Goal: Check status

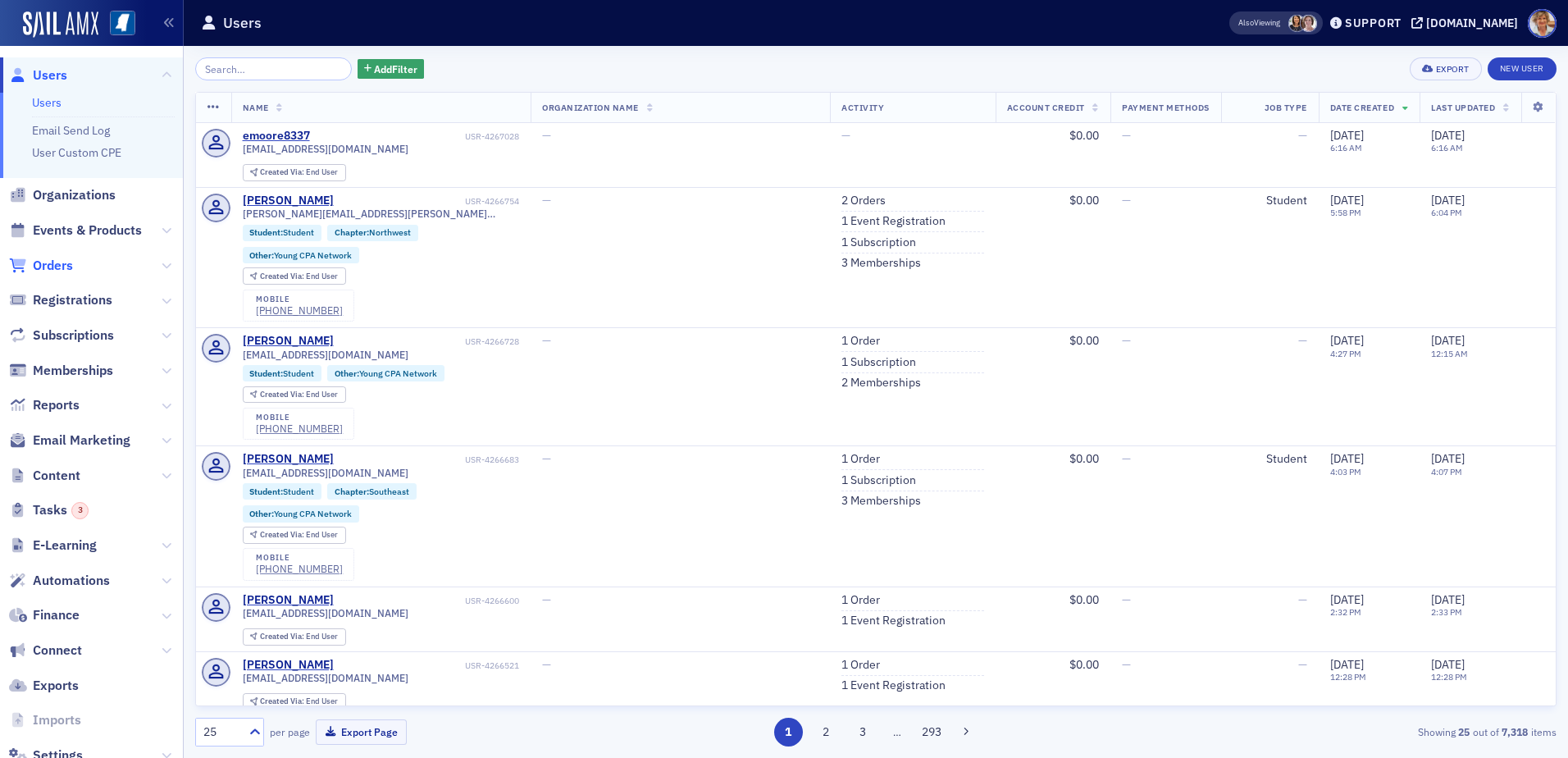
click at [60, 264] on span "Orders" at bounding box center [53, 265] width 40 height 18
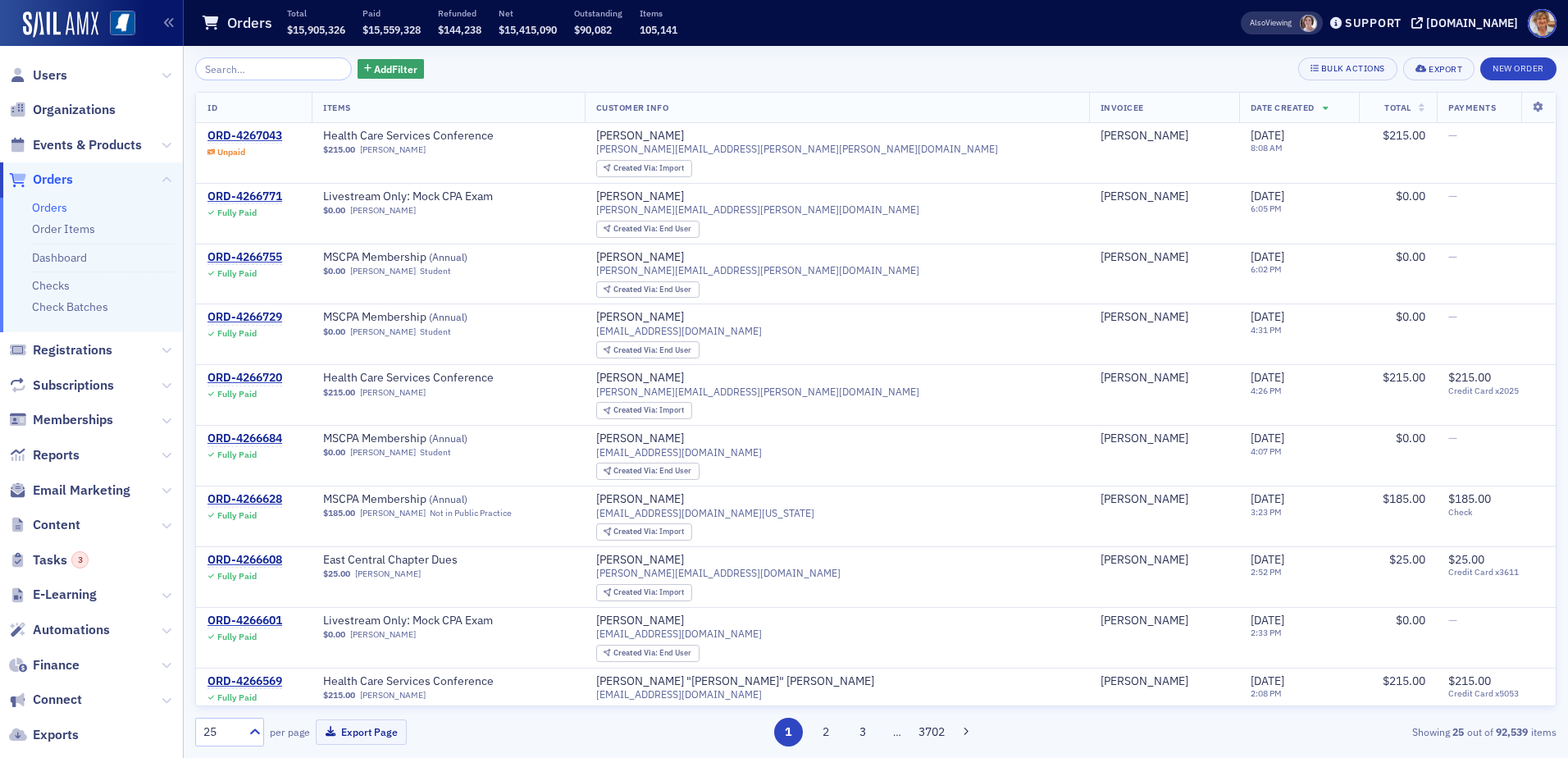
click at [264, 71] on input "search" at bounding box center [273, 68] width 156 height 23
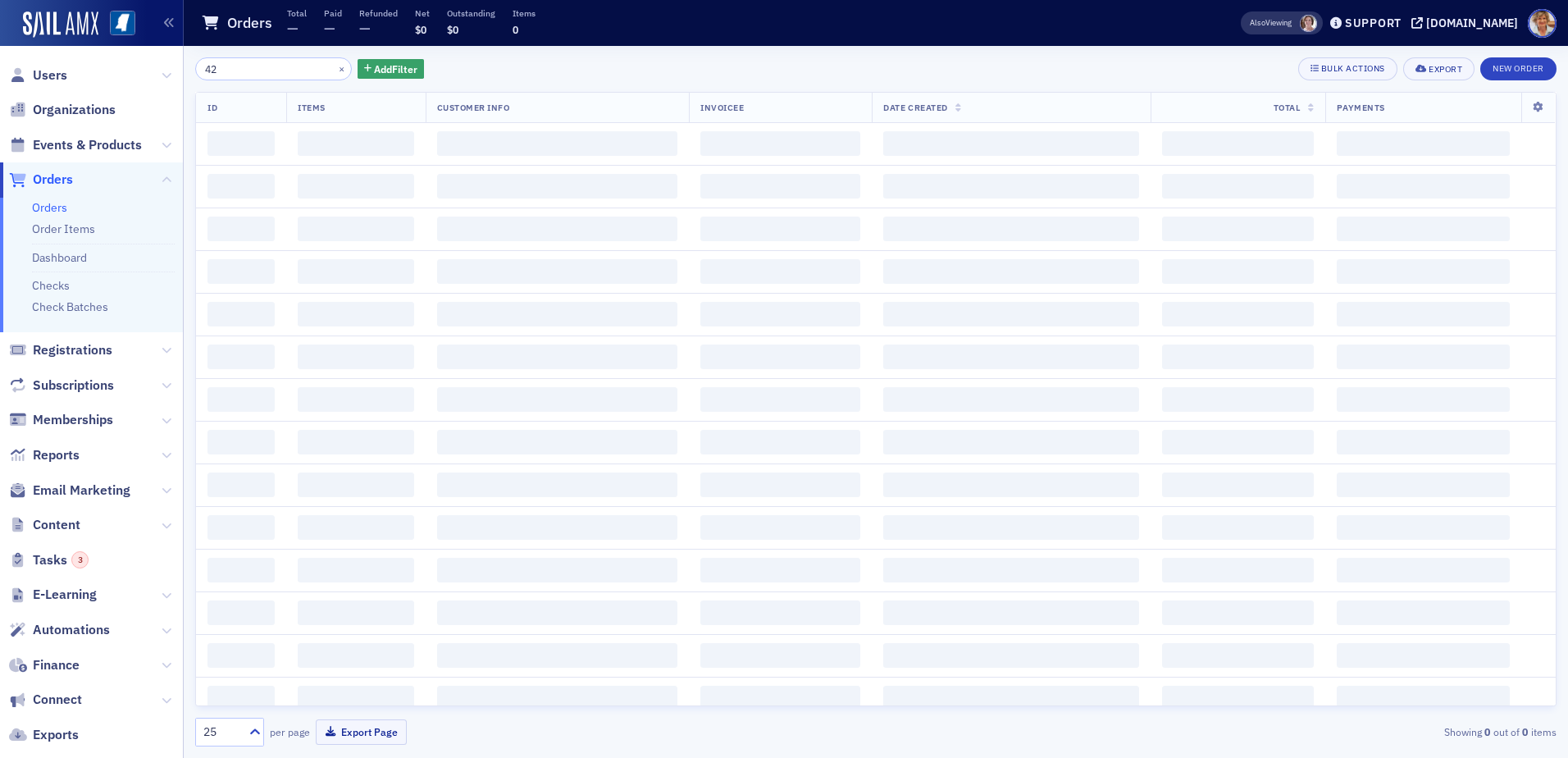
type input "4"
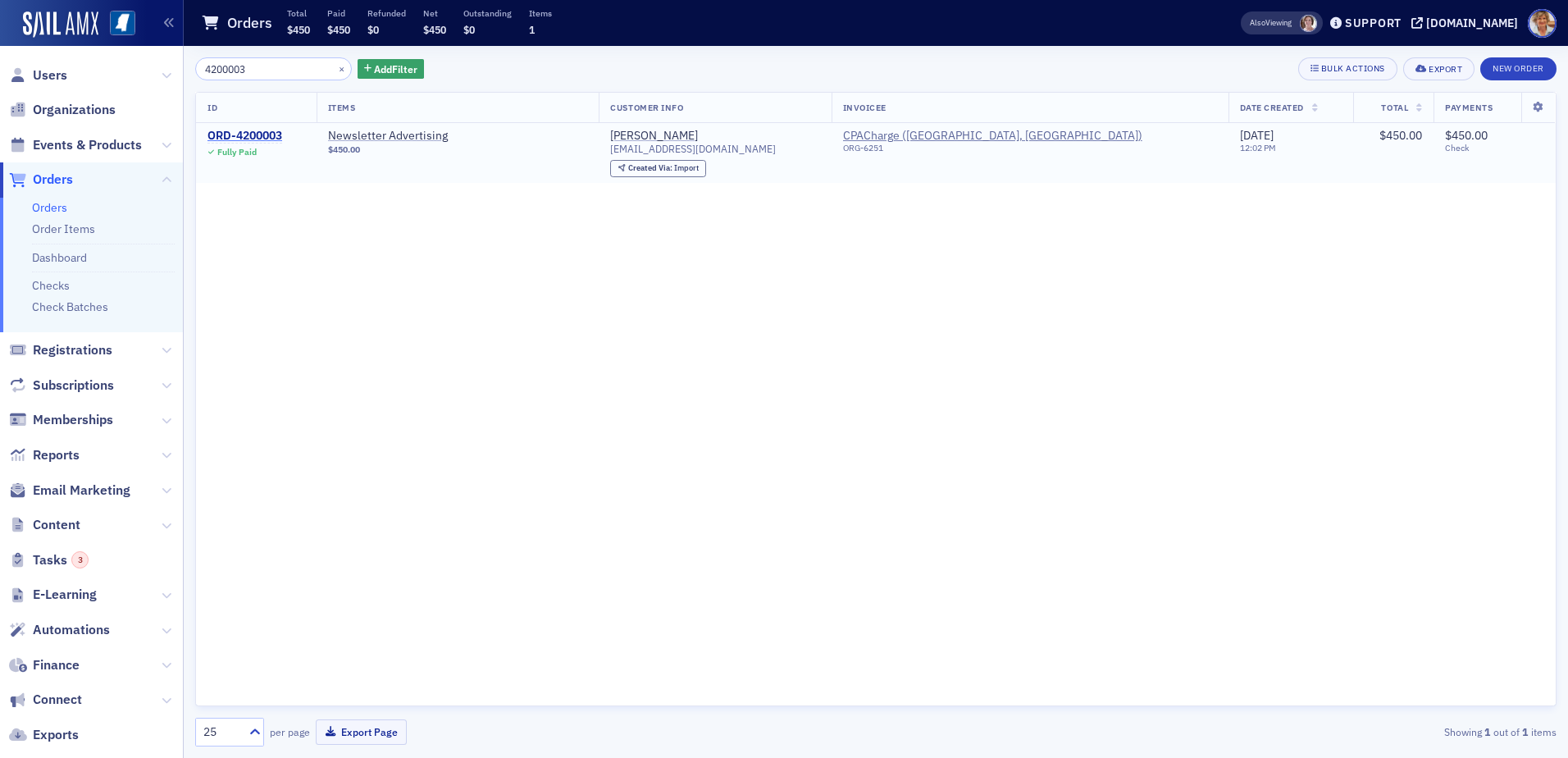
type input "4200003"
click at [245, 129] on div "ORD-4200003" at bounding box center [245, 136] width 75 height 15
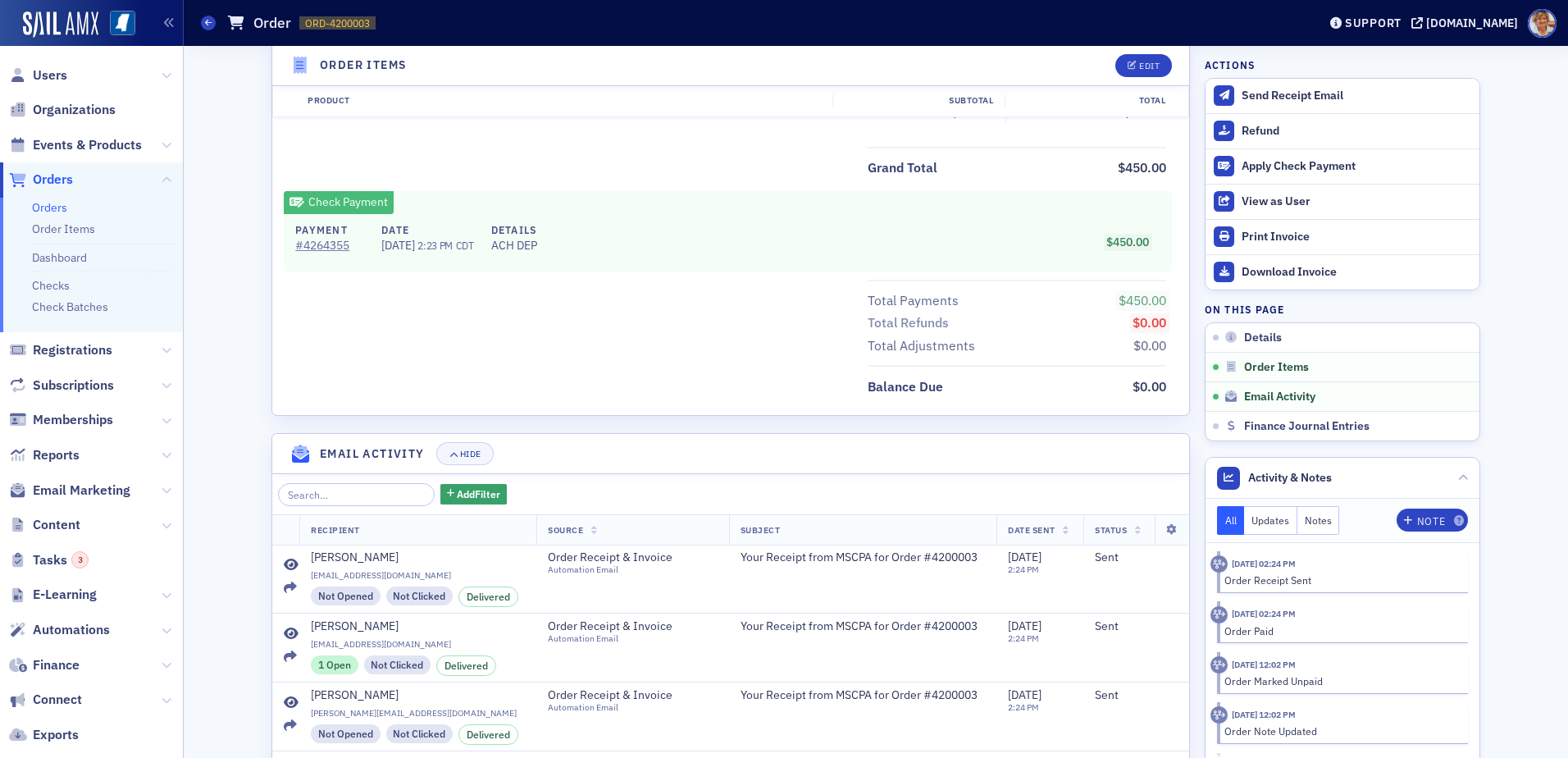
scroll to position [738, 0]
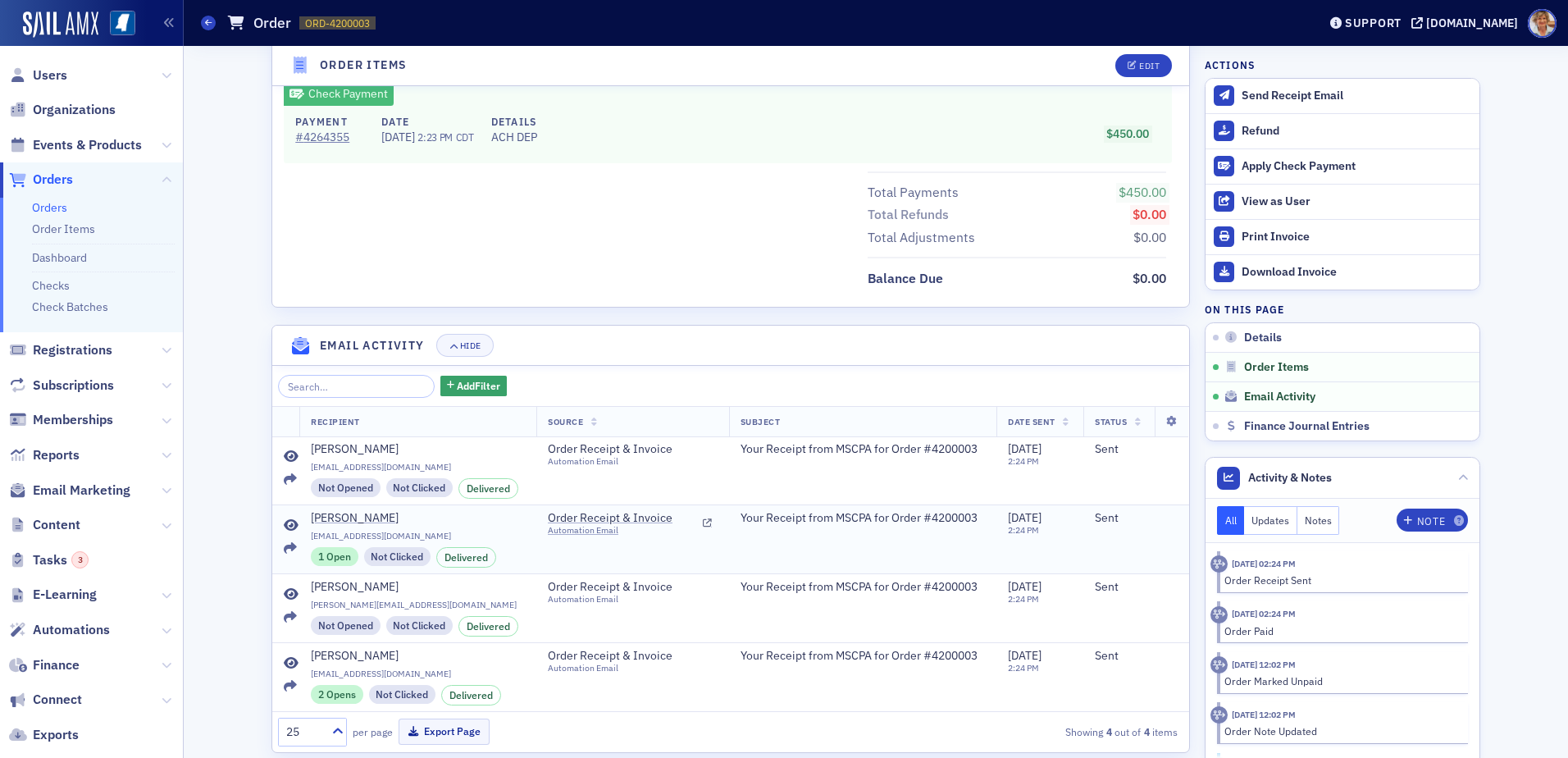
click at [324, 557] on div "1 Open" at bounding box center [334, 555] width 48 height 18
click at [353, 489] on div "Not Opened" at bounding box center [345, 487] width 70 height 18
click at [339, 696] on div "2 Opens" at bounding box center [337, 693] width 52 height 18
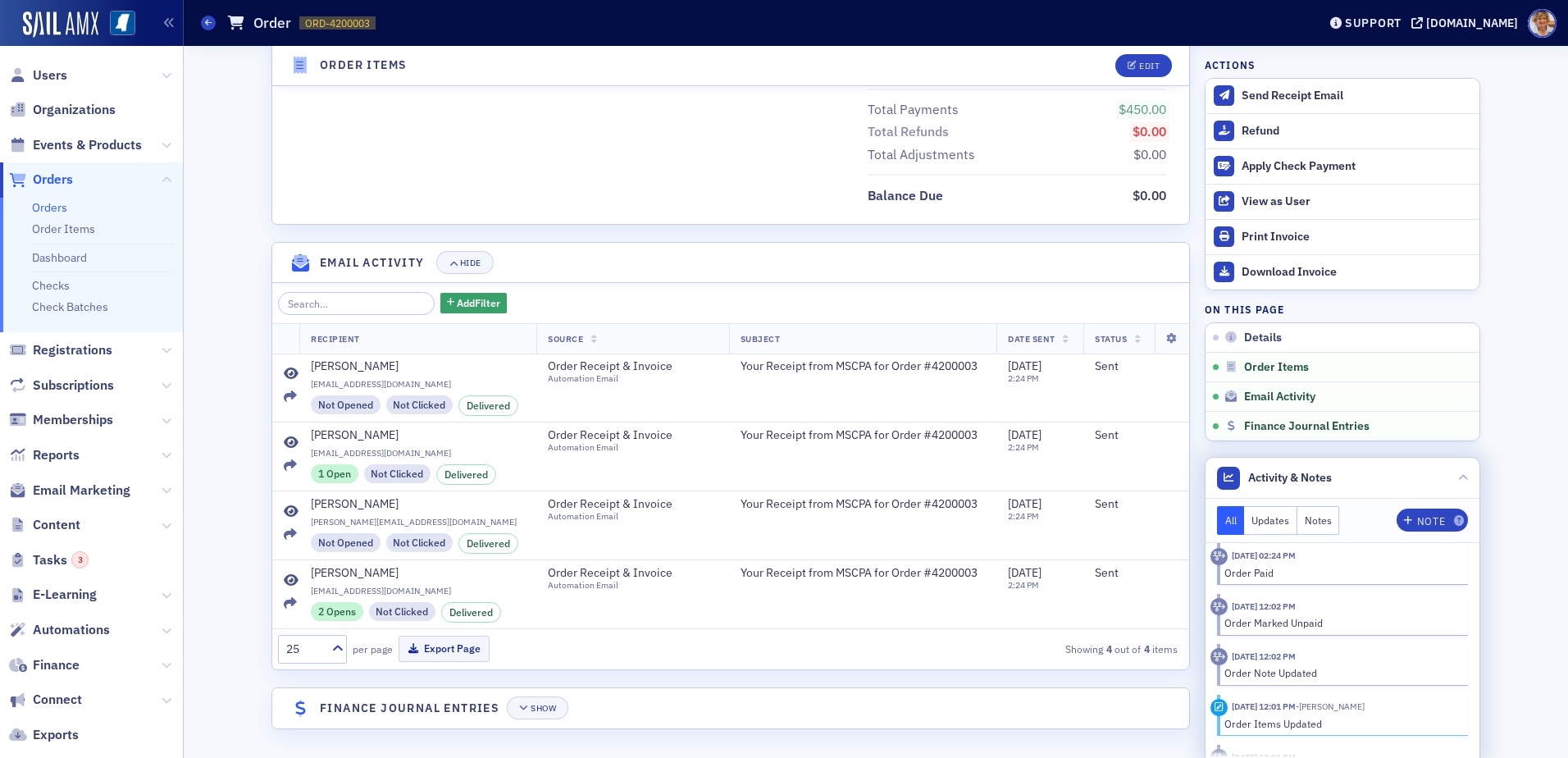
scroll to position [66, 0]
click at [1269, 524] on button "Updates" at bounding box center [1270, 520] width 53 height 29
click at [1248, 576] on div "9/12/2025 02:24 PM" at bounding box center [1264, 570] width 64 height 13
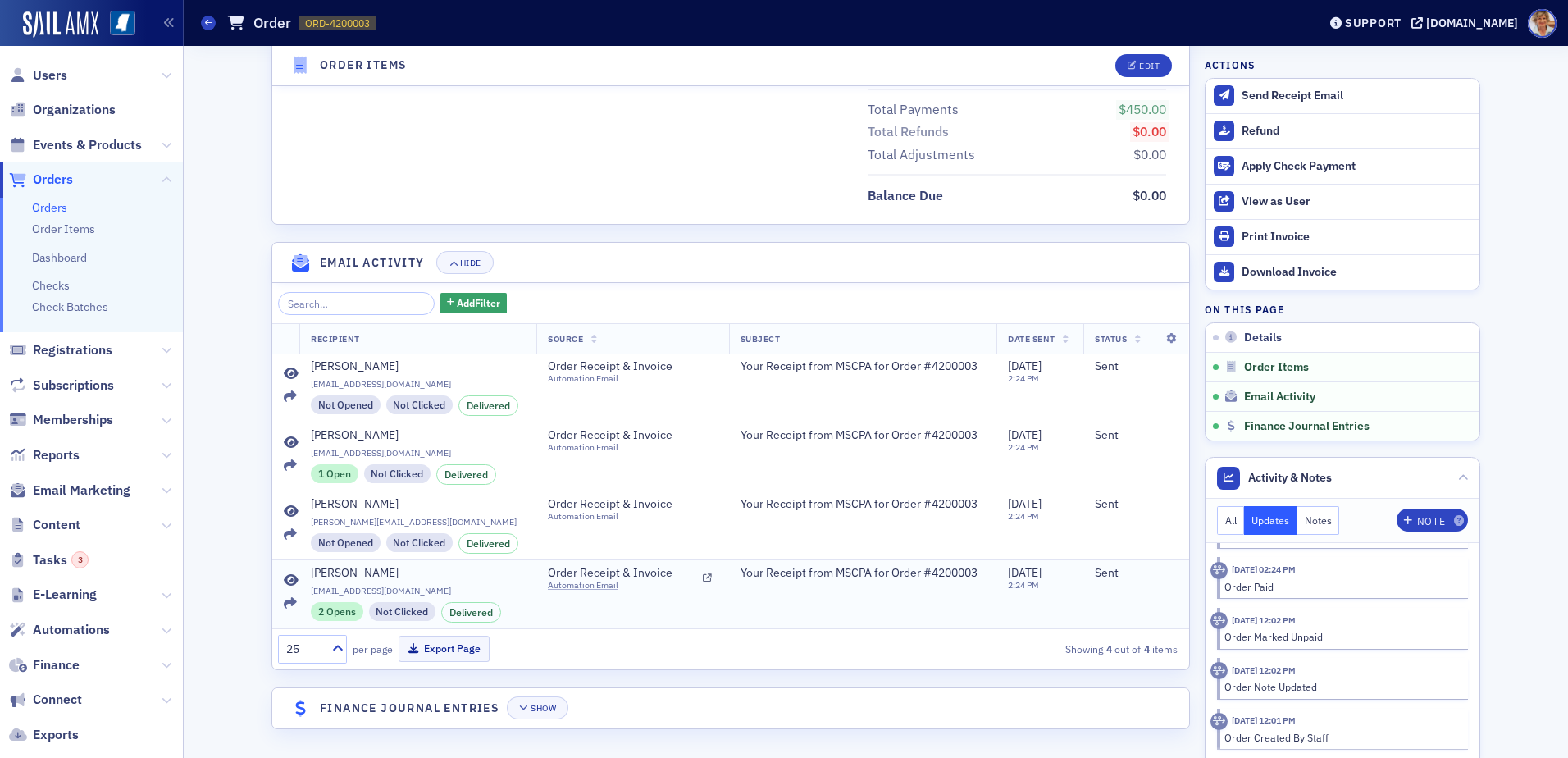
click at [468, 612] on div "Delivered" at bounding box center [471, 611] width 60 height 19
click at [325, 474] on div "1 Open" at bounding box center [334, 472] width 48 height 18
click at [555, 627] on td "Order Receipt & Invoice Automation Email" at bounding box center [632, 592] width 192 height 68
click at [322, 304] on input "search" at bounding box center [356, 303] width 156 height 23
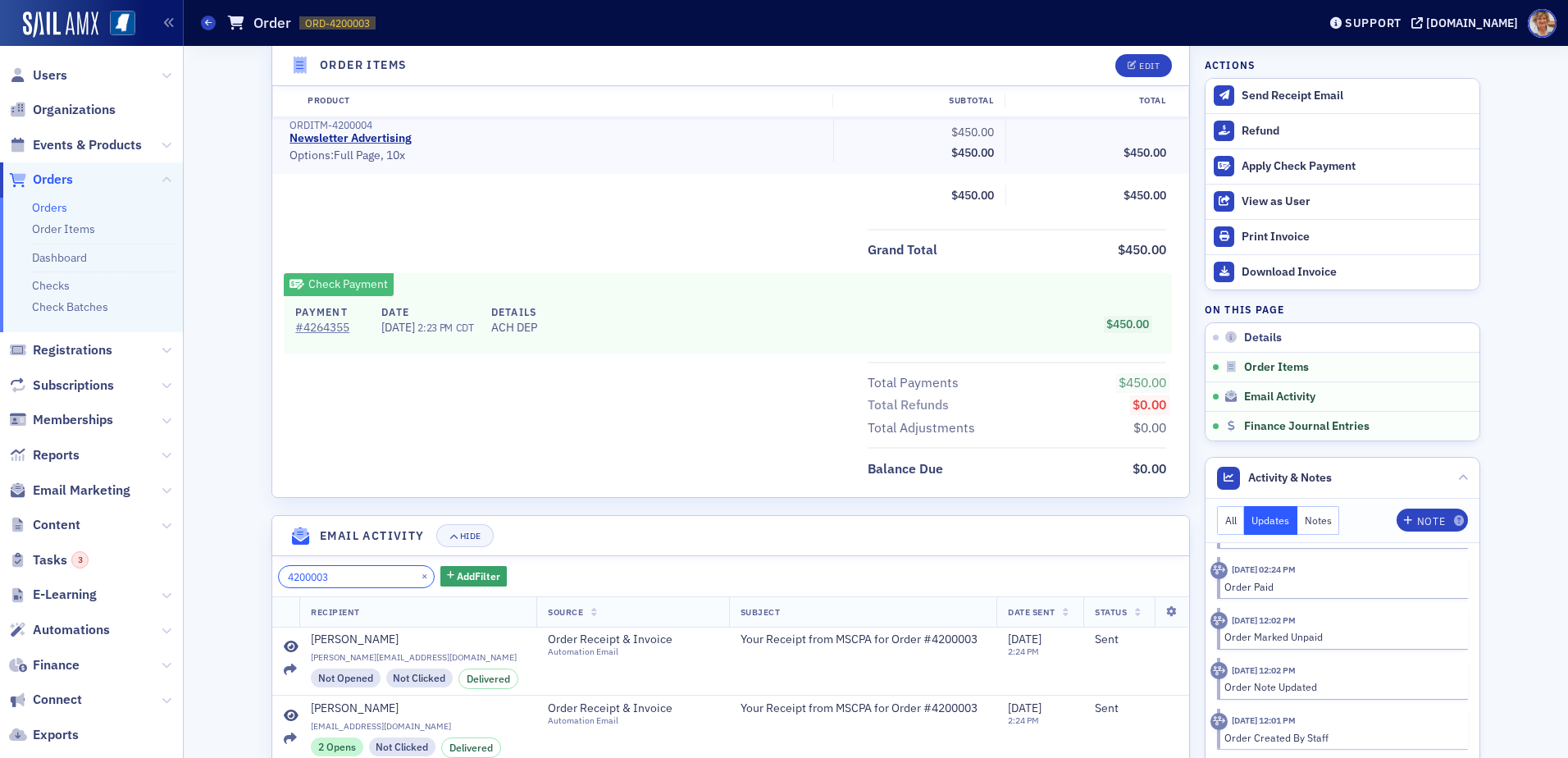
scroll to position [821, 0]
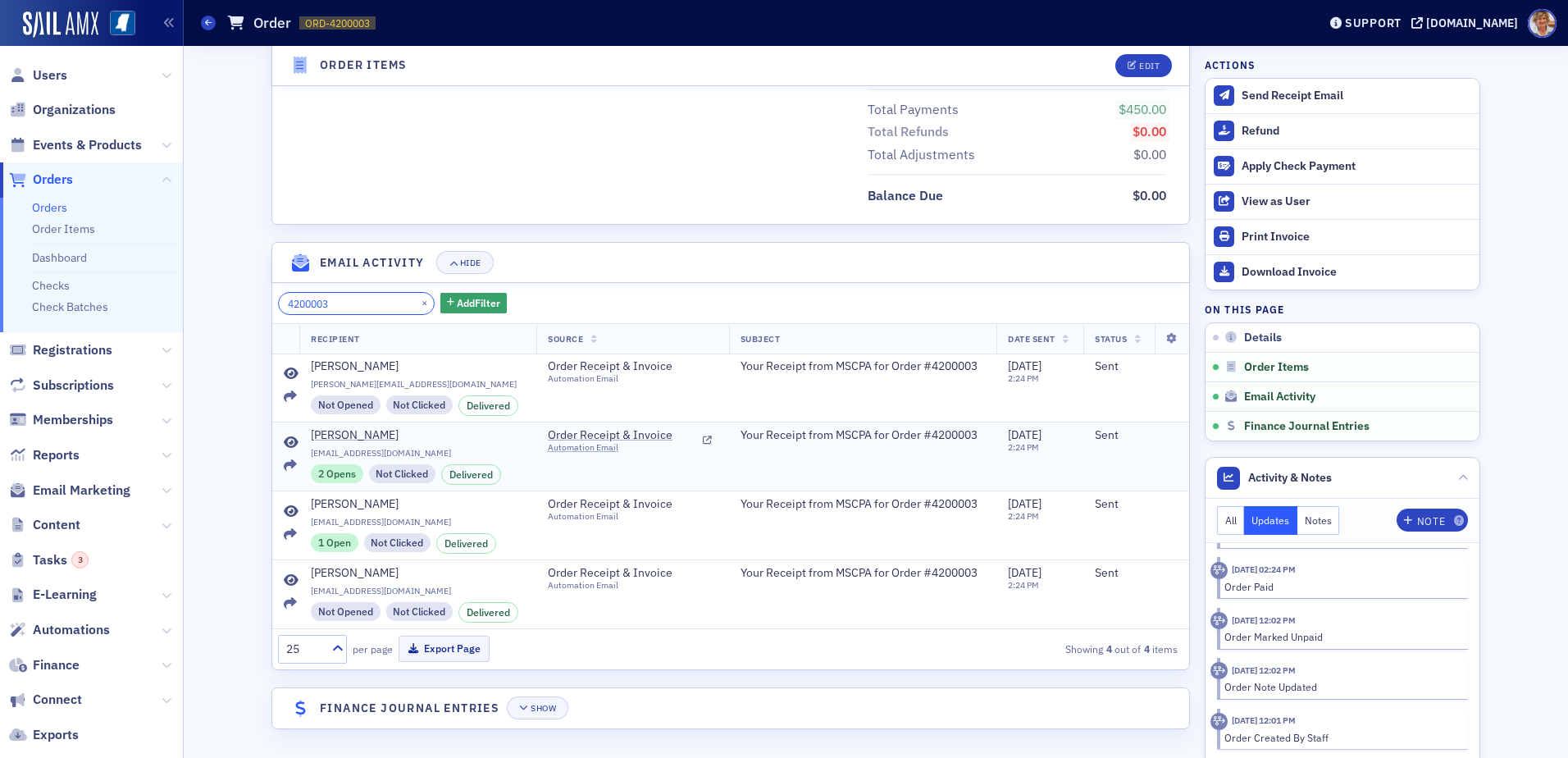
type input "4200003"
click at [332, 472] on div "2 Opens" at bounding box center [337, 472] width 52 height 18
click at [416, 470] on div "Not Clicked" at bounding box center [403, 472] width 67 height 18
click at [285, 442] on icon at bounding box center [292, 443] width 15 height 13
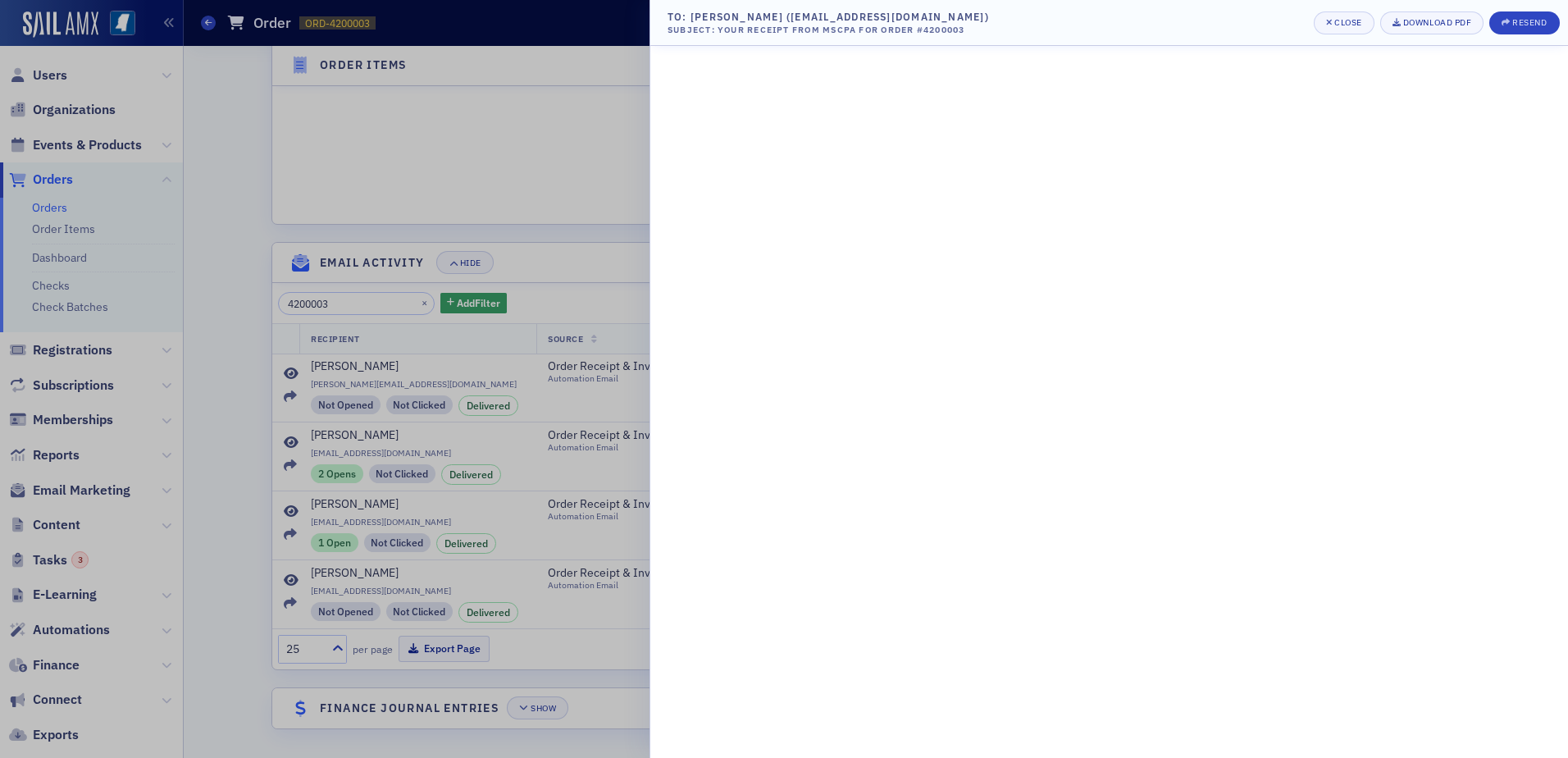
click at [286, 445] on div at bounding box center [784, 379] width 1568 height 758
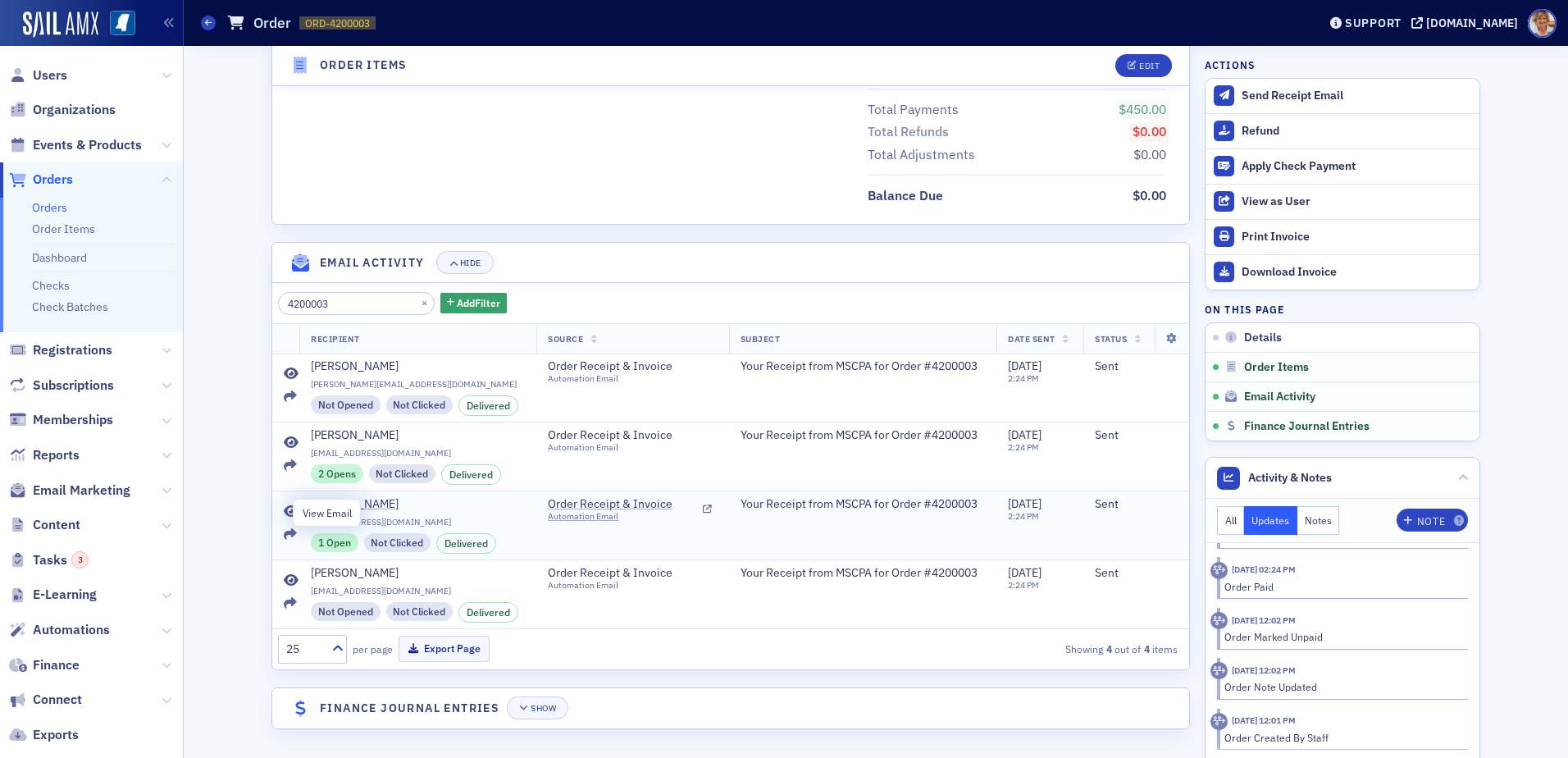
click at [285, 516] on icon at bounding box center [292, 512] width 15 height 13
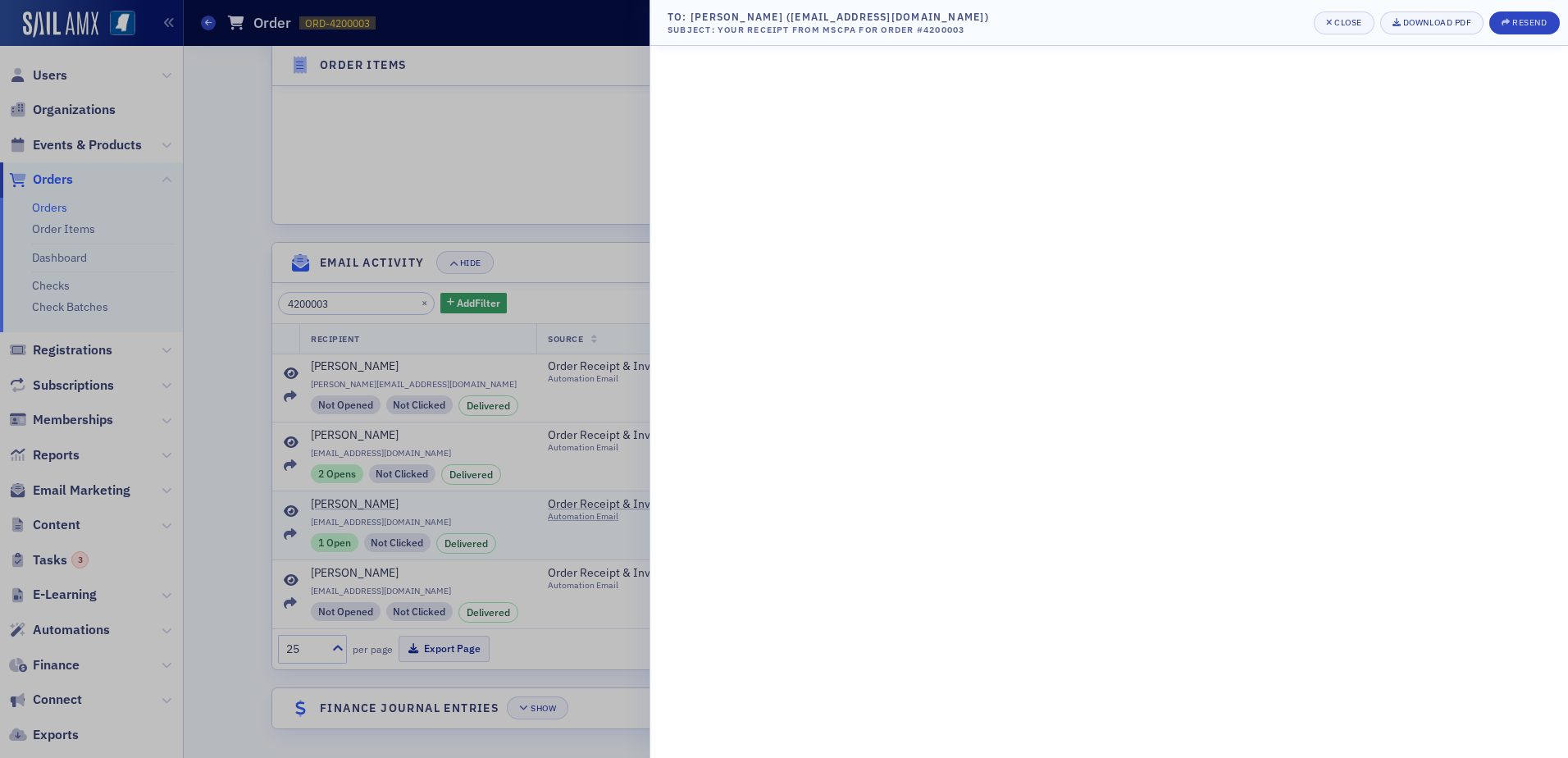
click at [285, 516] on div at bounding box center [784, 379] width 1568 height 758
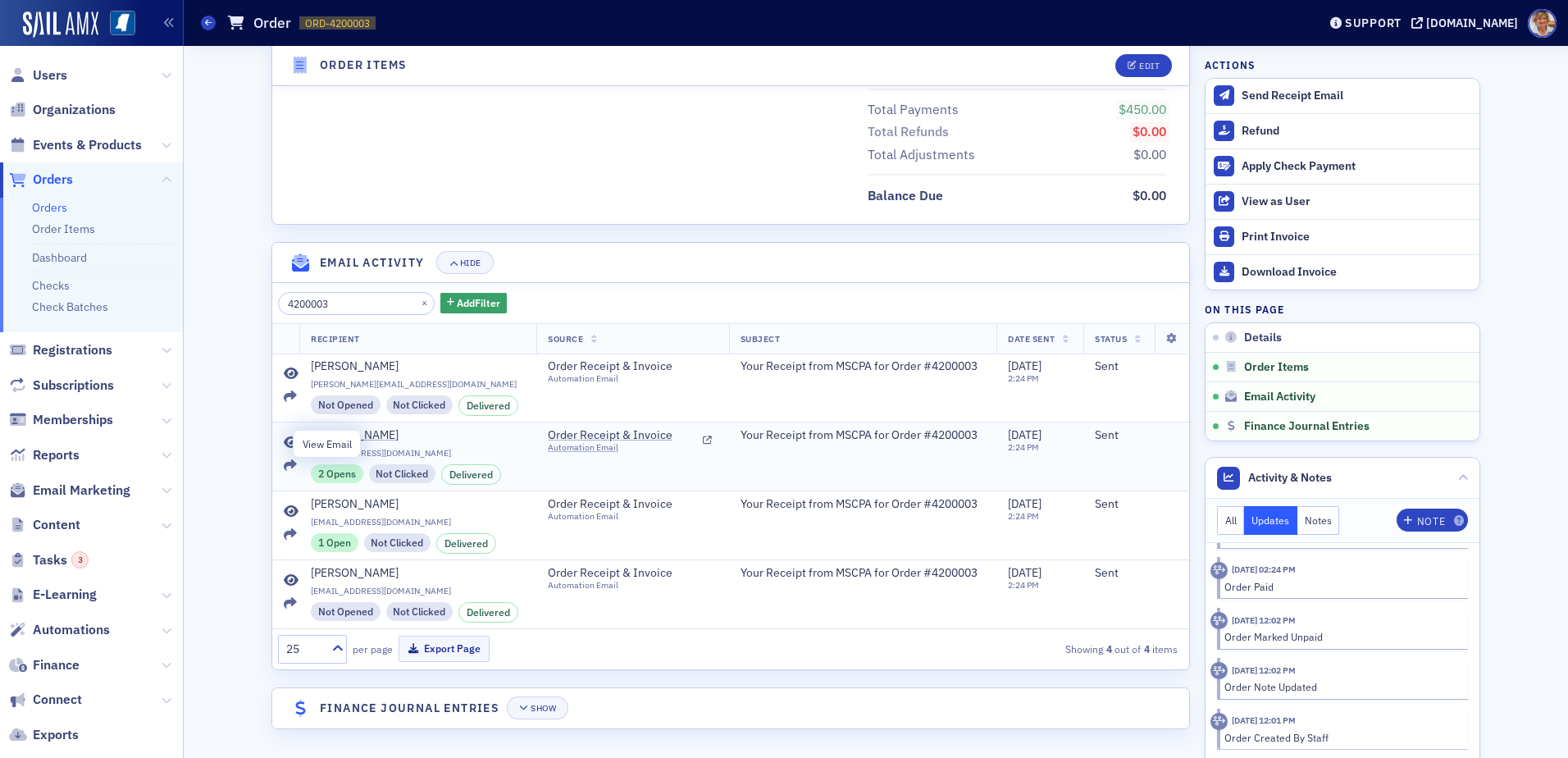
click at [285, 442] on icon at bounding box center [292, 443] width 15 height 13
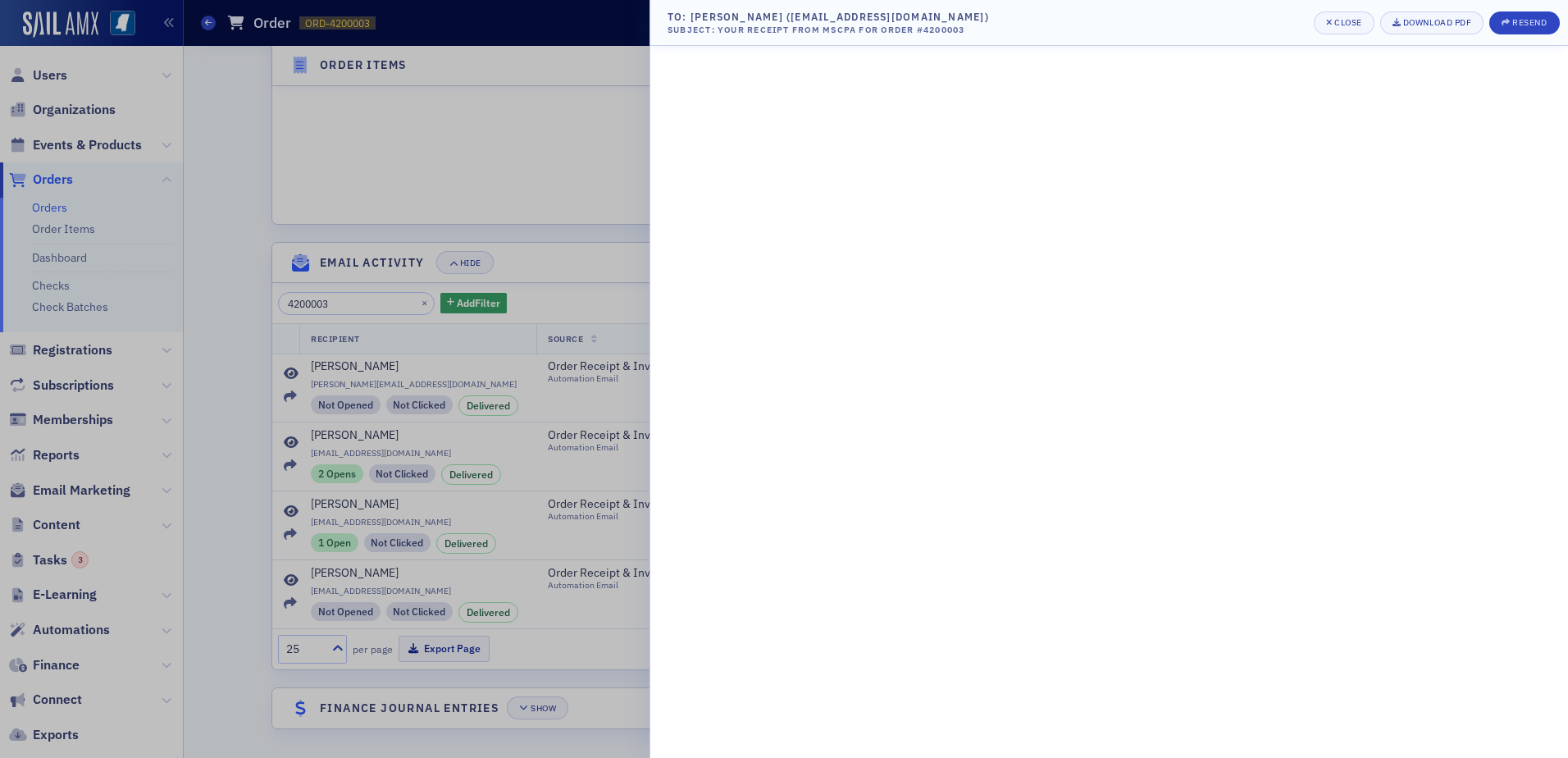
click at [286, 445] on div at bounding box center [784, 379] width 1568 height 758
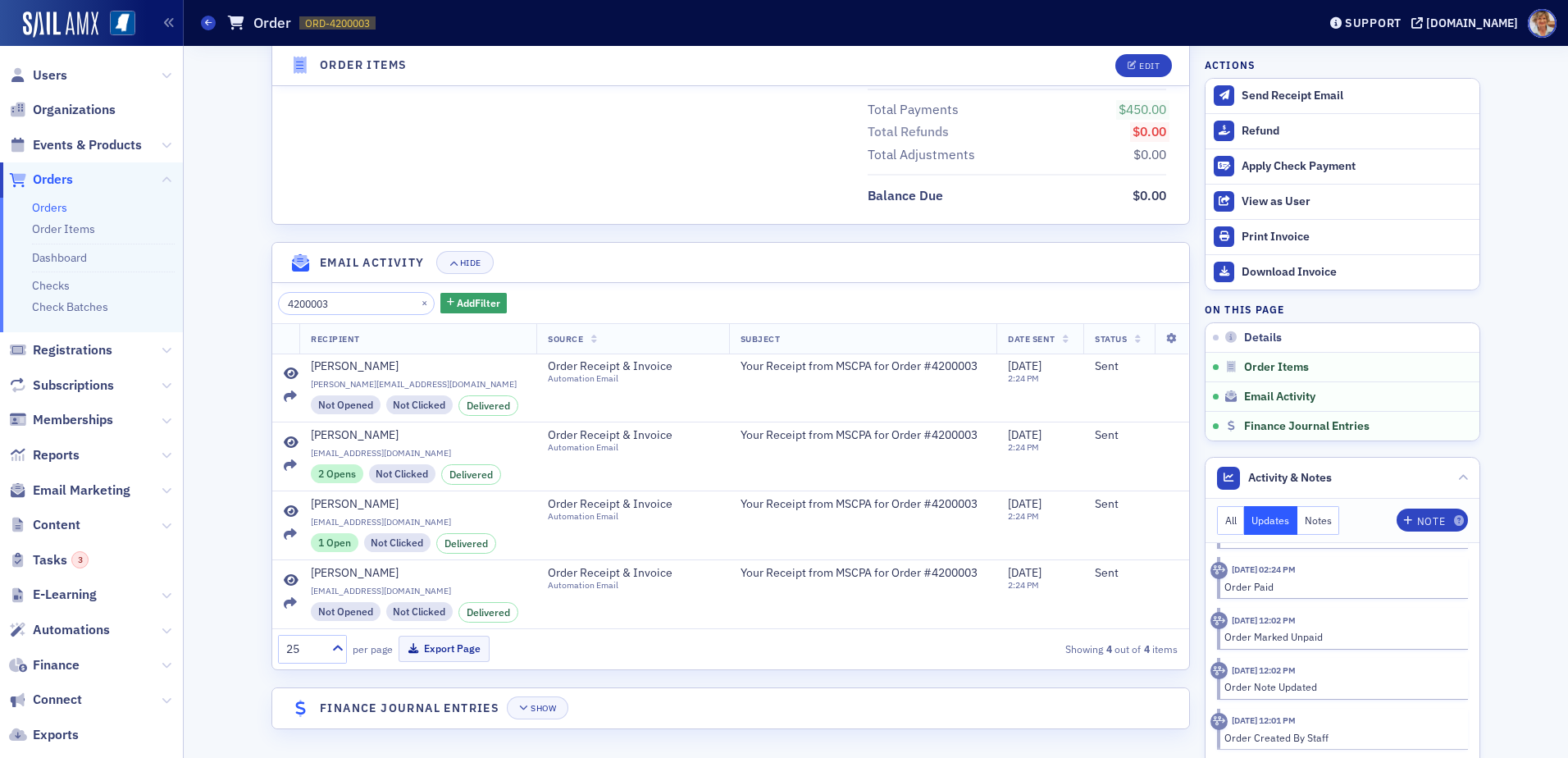
click at [286, 445] on icon at bounding box center [292, 443] width 15 height 13
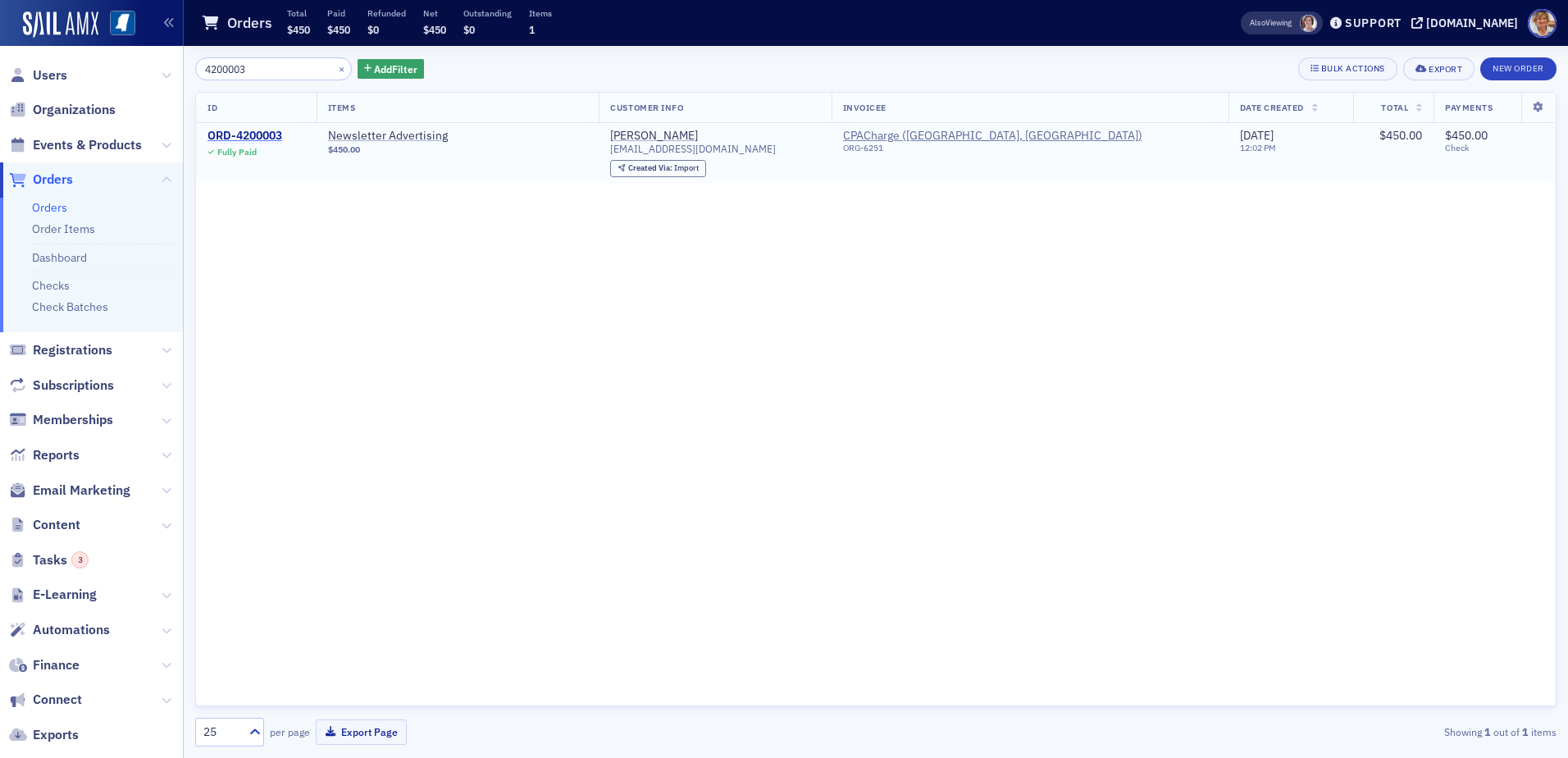
click at [255, 129] on div "ORD-4200003" at bounding box center [245, 136] width 75 height 15
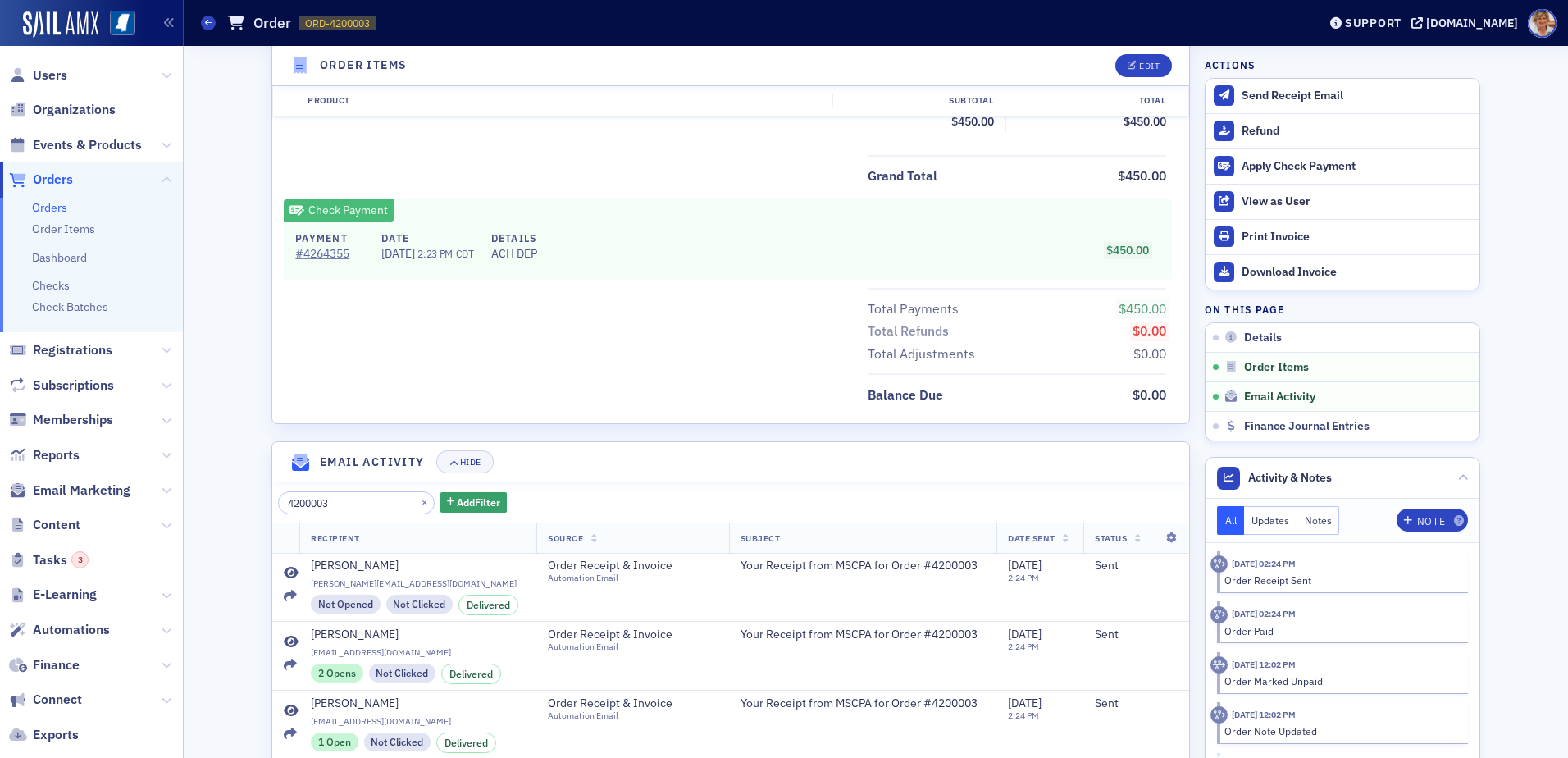
scroll to position [821, 0]
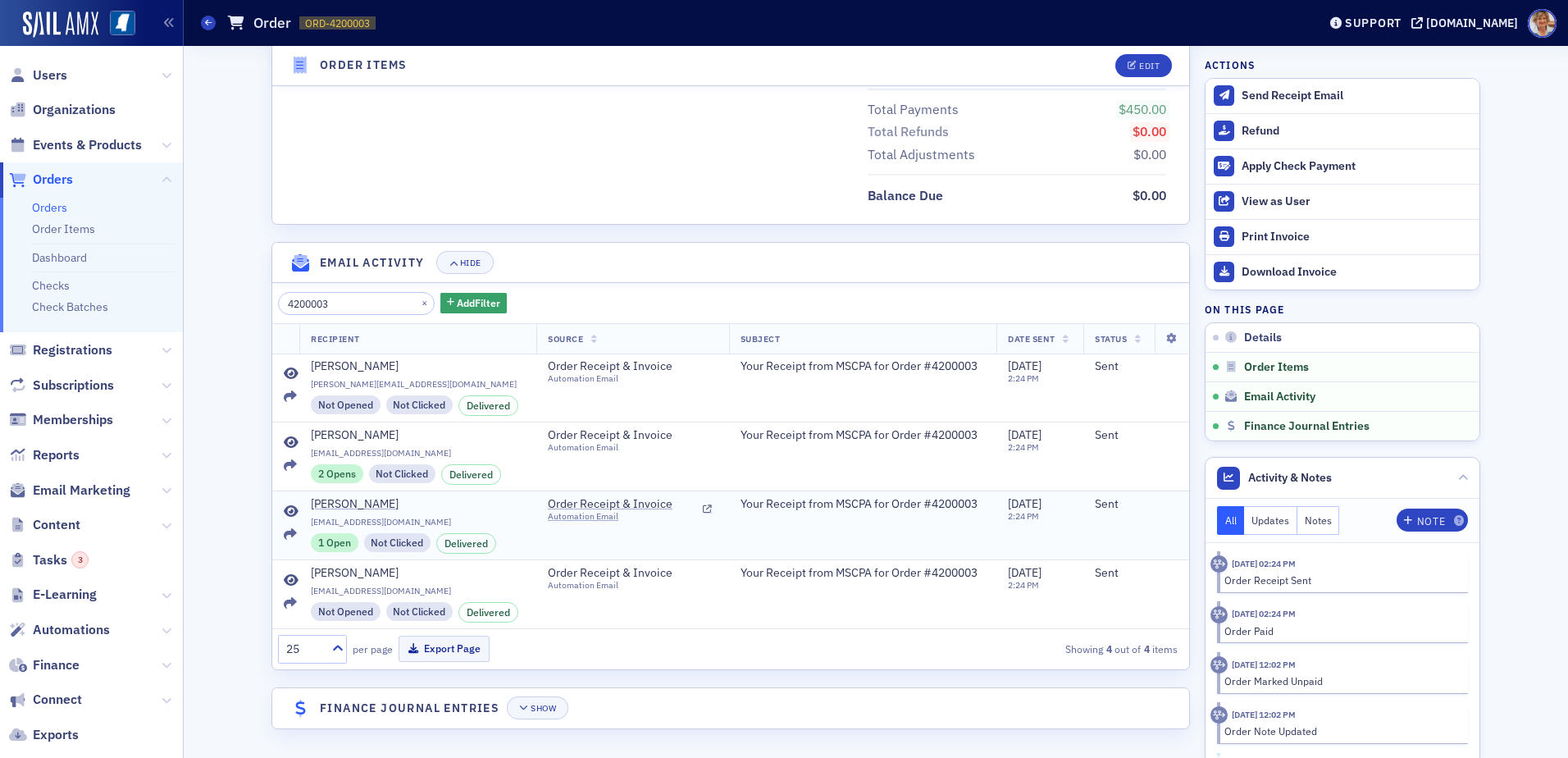
click at [323, 543] on div "1 Open" at bounding box center [334, 541] width 48 height 18
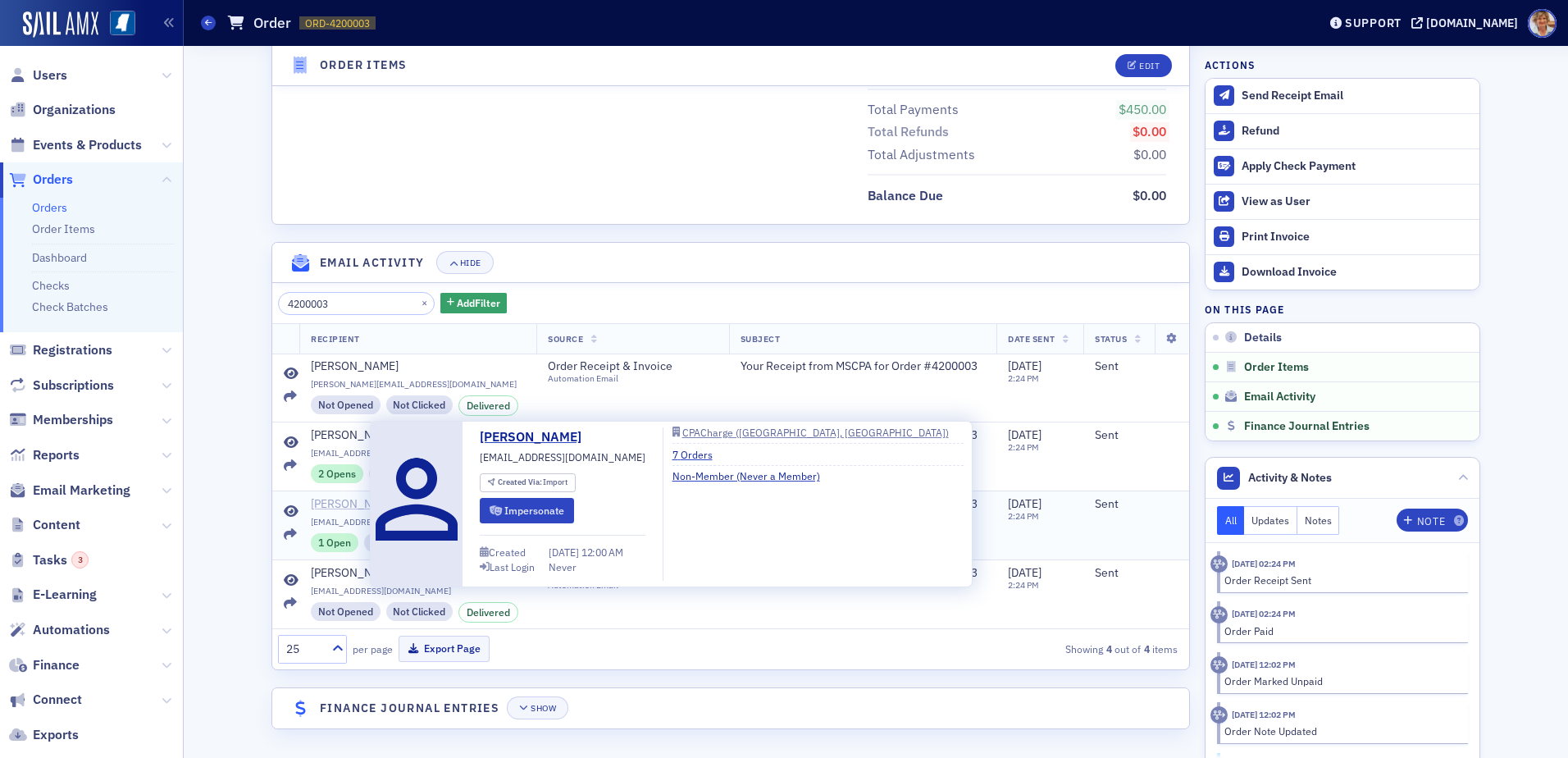
click at [318, 509] on div "Tracey Gavin" at bounding box center [355, 504] width 87 height 15
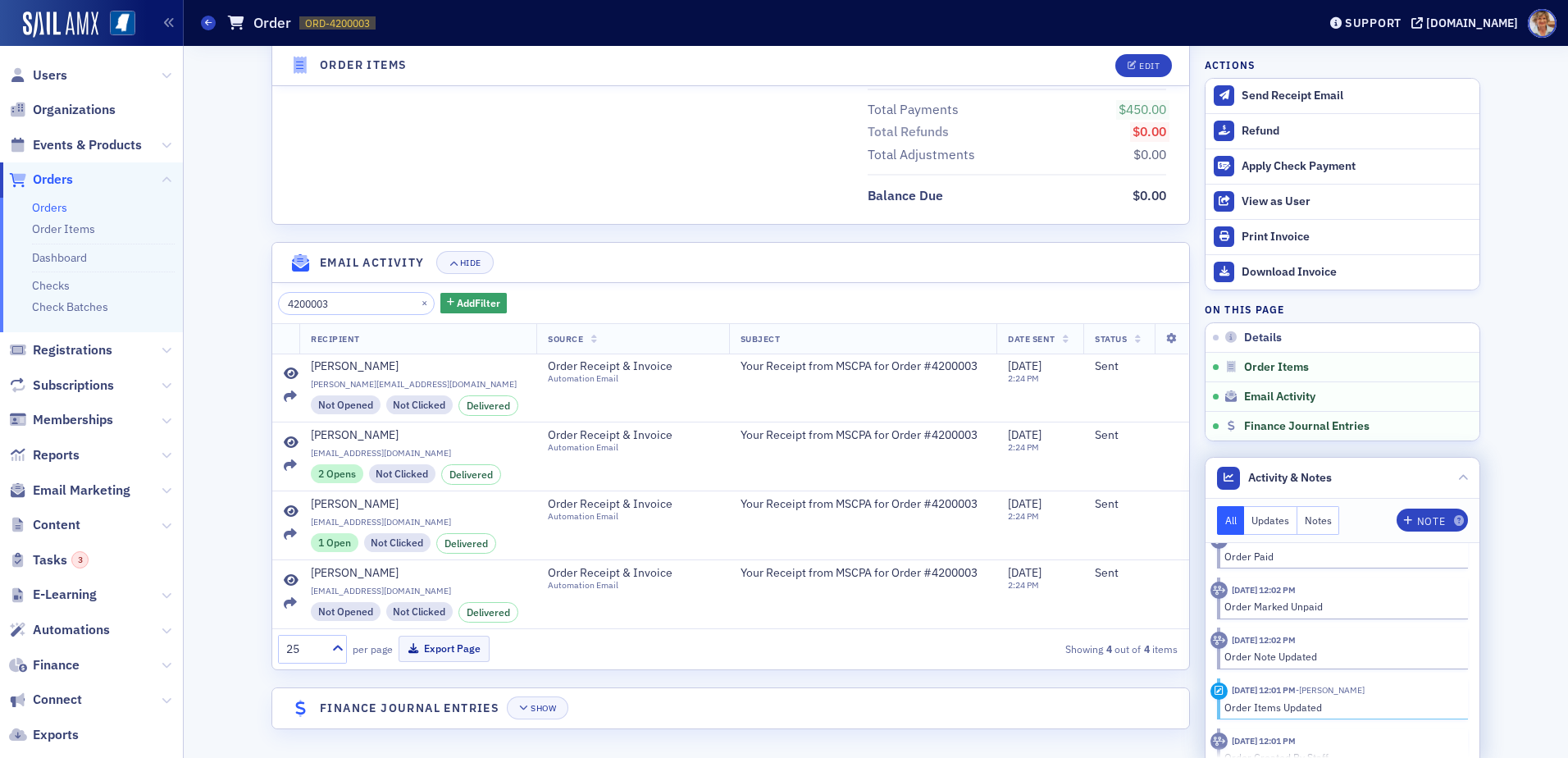
scroll to position [95, 0]
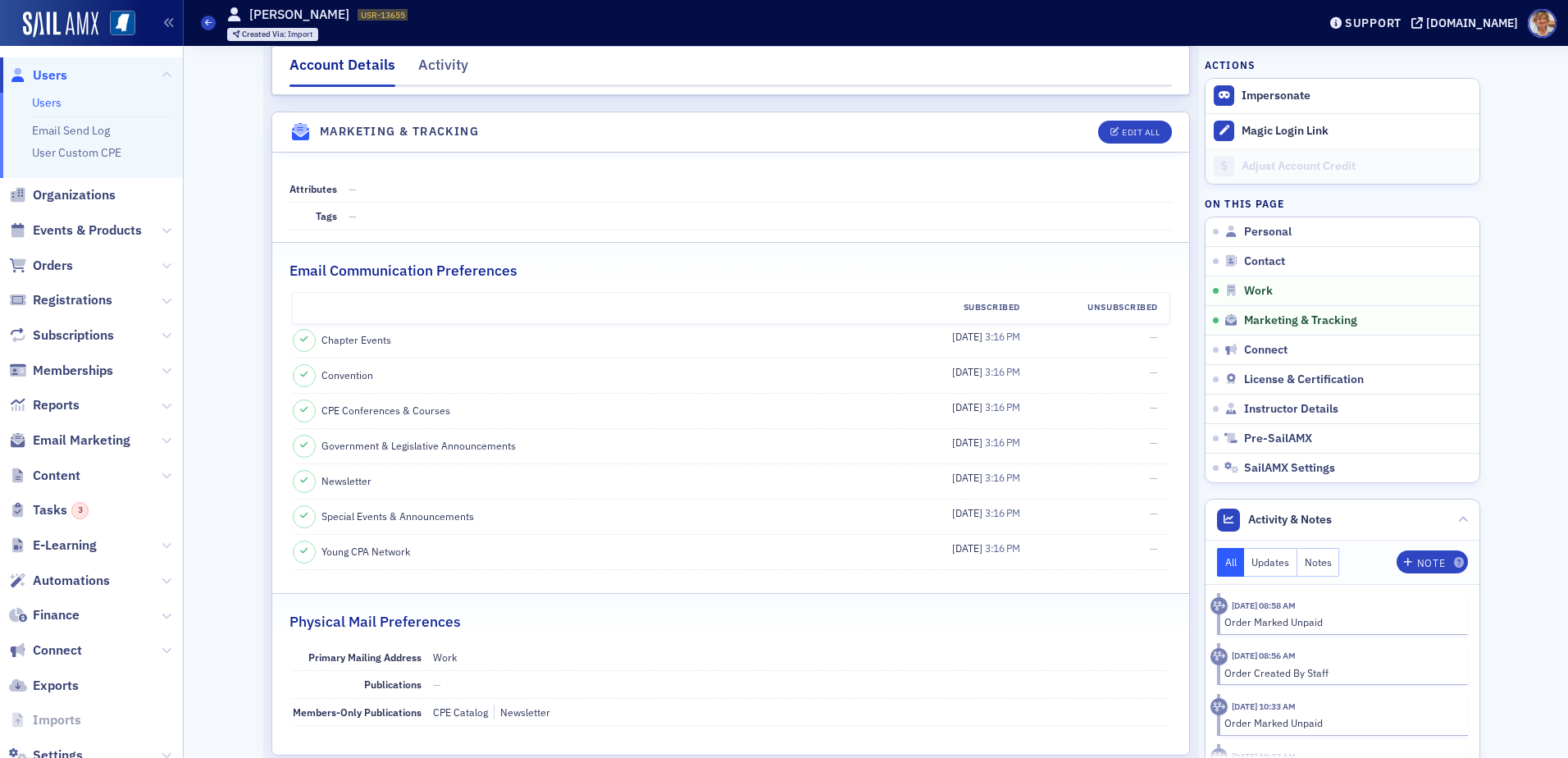
scroll to position [1569, 0]
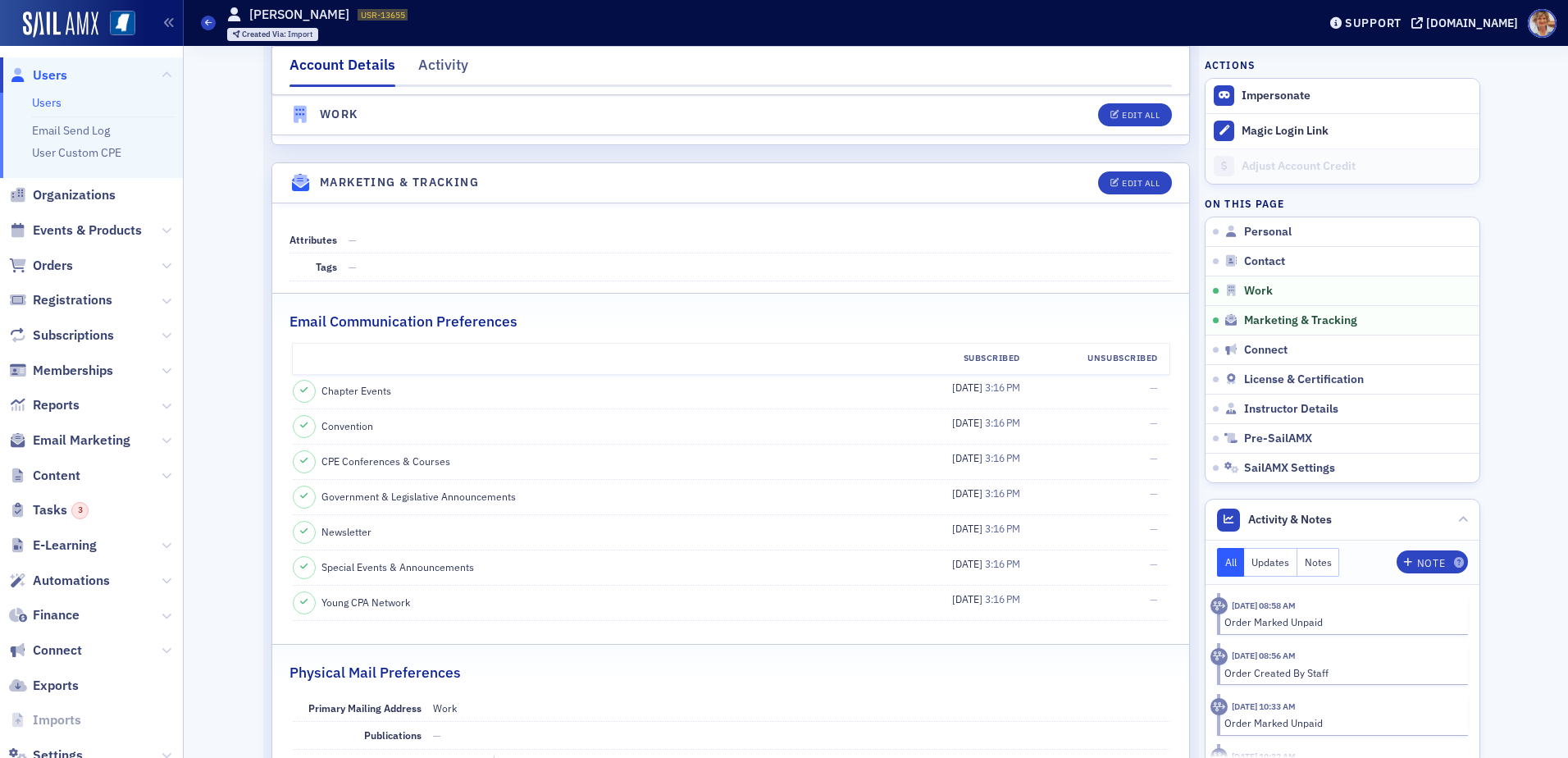
click at [342, 532] on span "Newsletter" at bounding box center [346, 531] width 50 height 15
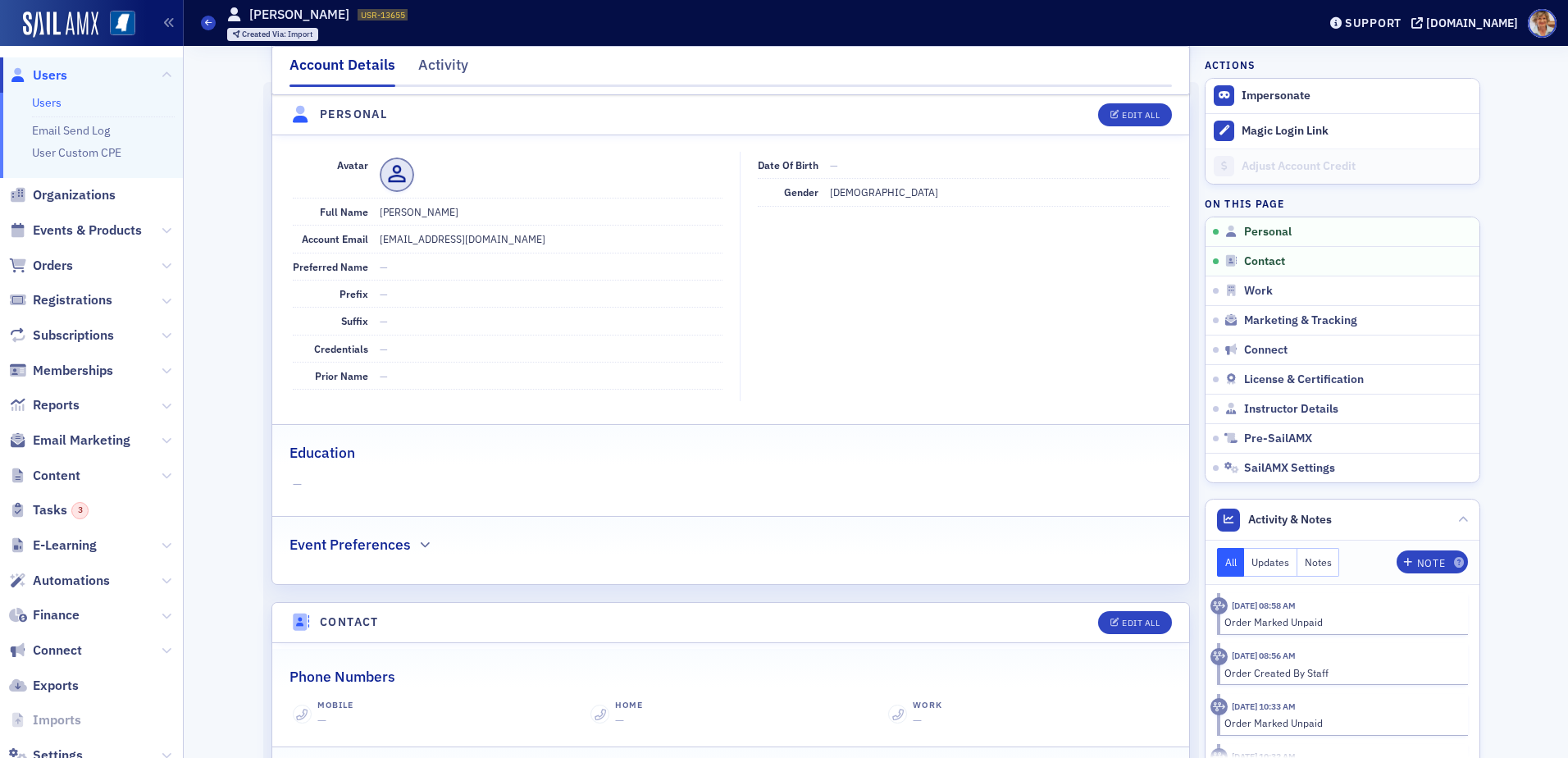
scroll to position [0, 0]
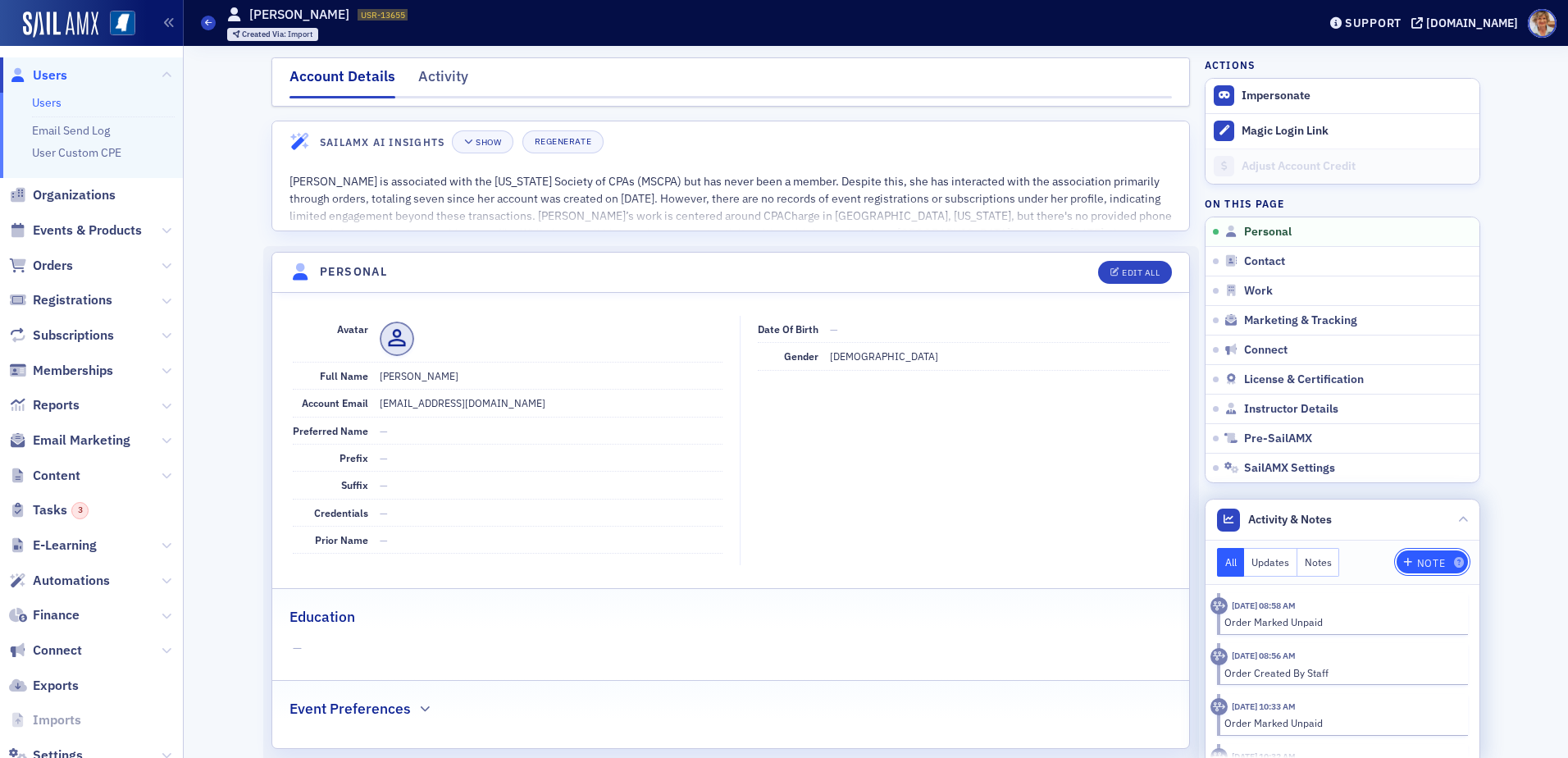
click at [1423, 563] on div "Note" at bounding box center [1430, 562] width 28 height 9
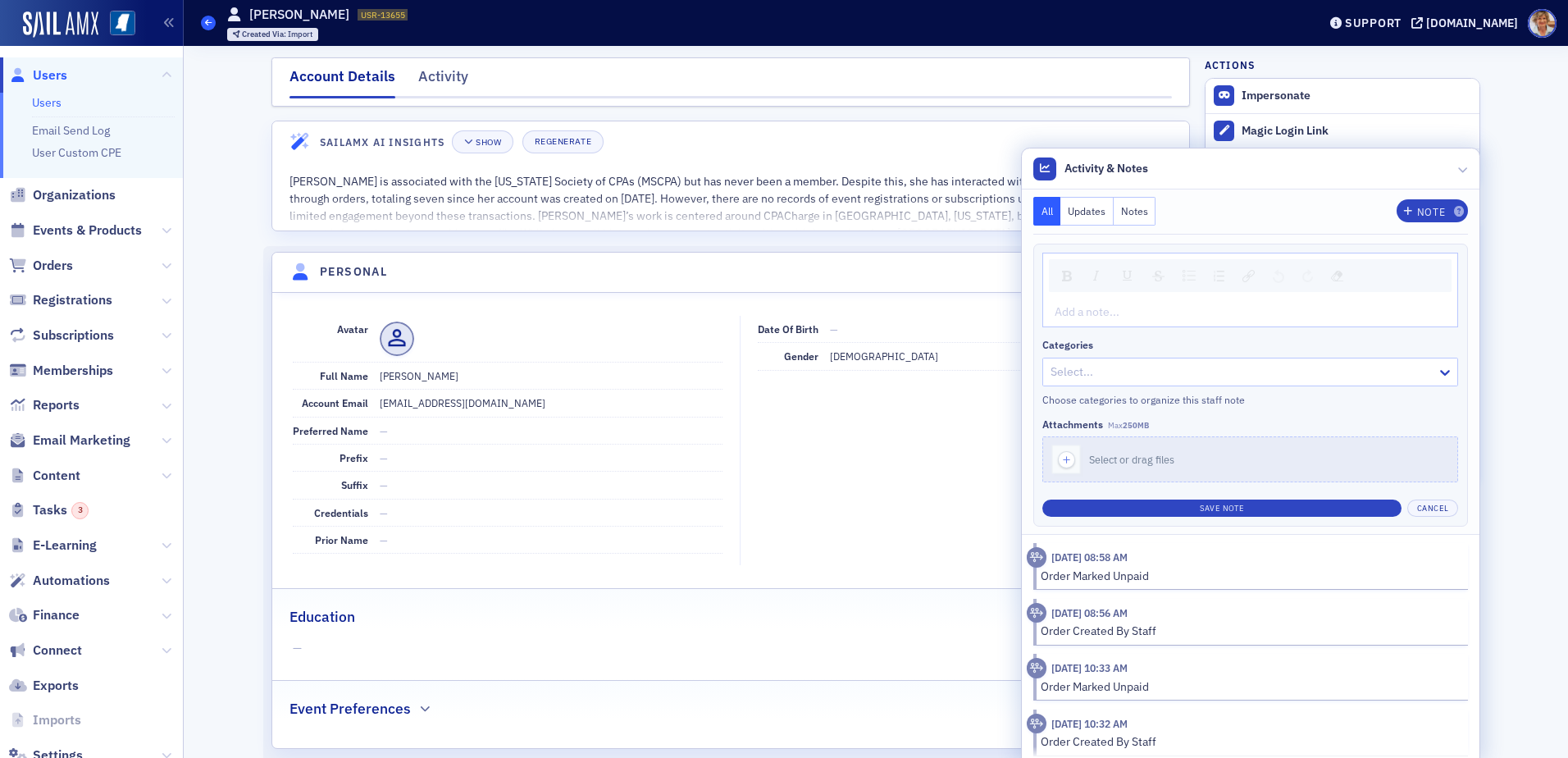
click at [208, 18] on icon at bounding box center [208, 22] width 7 height 8
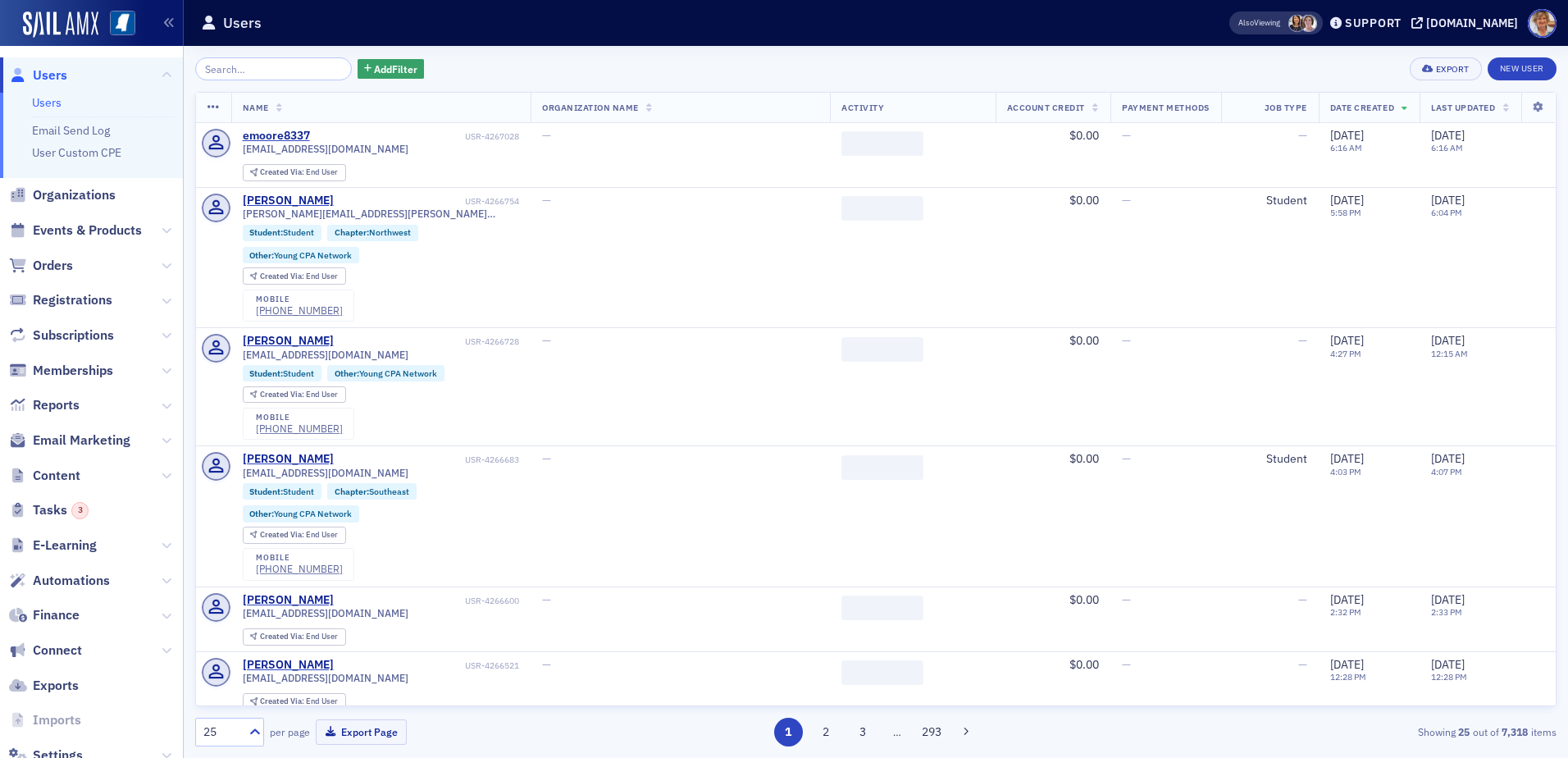
click at [207, 18] on icon at bounding box center [208, 24] width 13 height 15
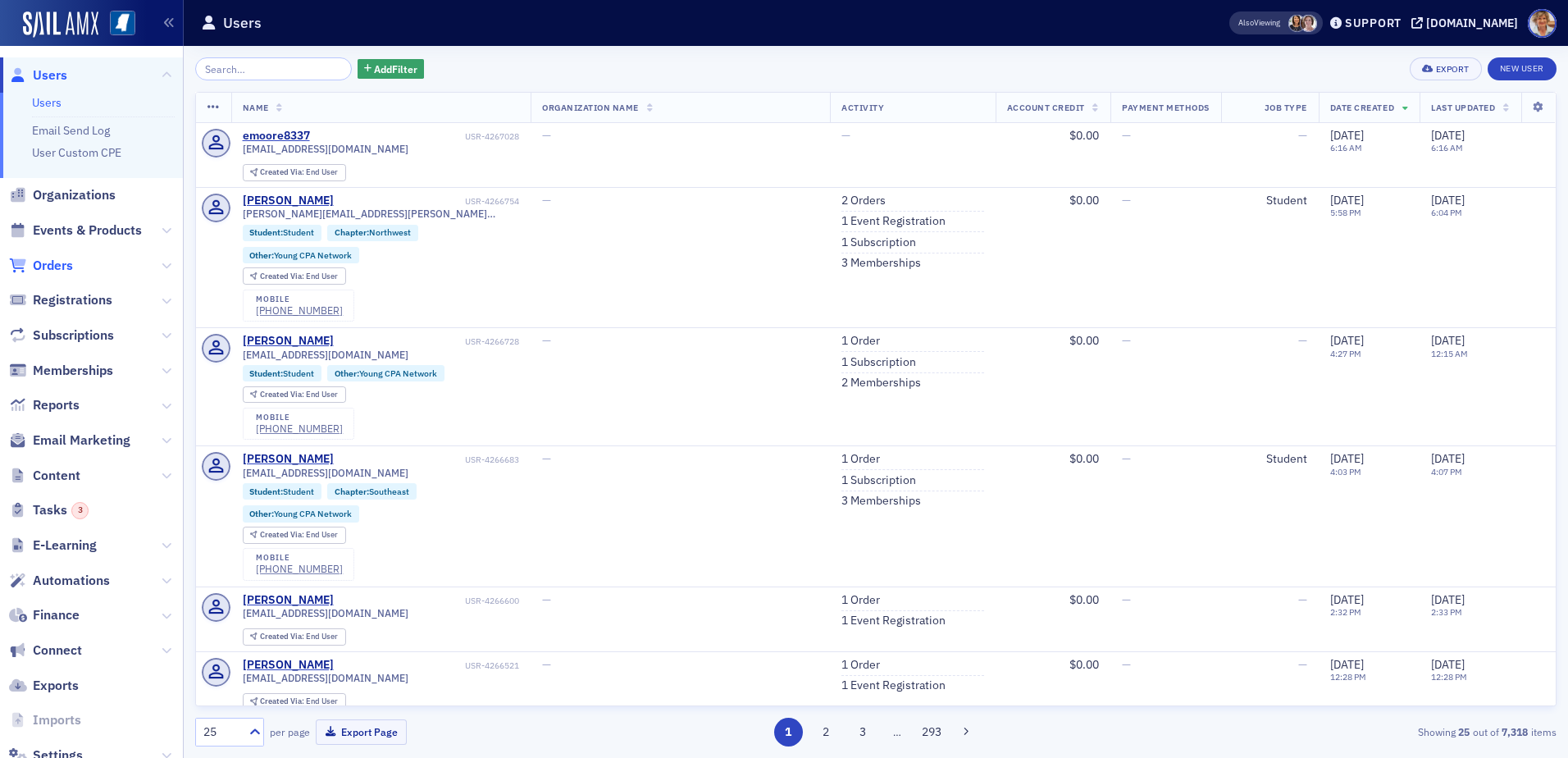
click at [59, 266] on span "Orders" at bounding box center [53, 265] width 40 height 18
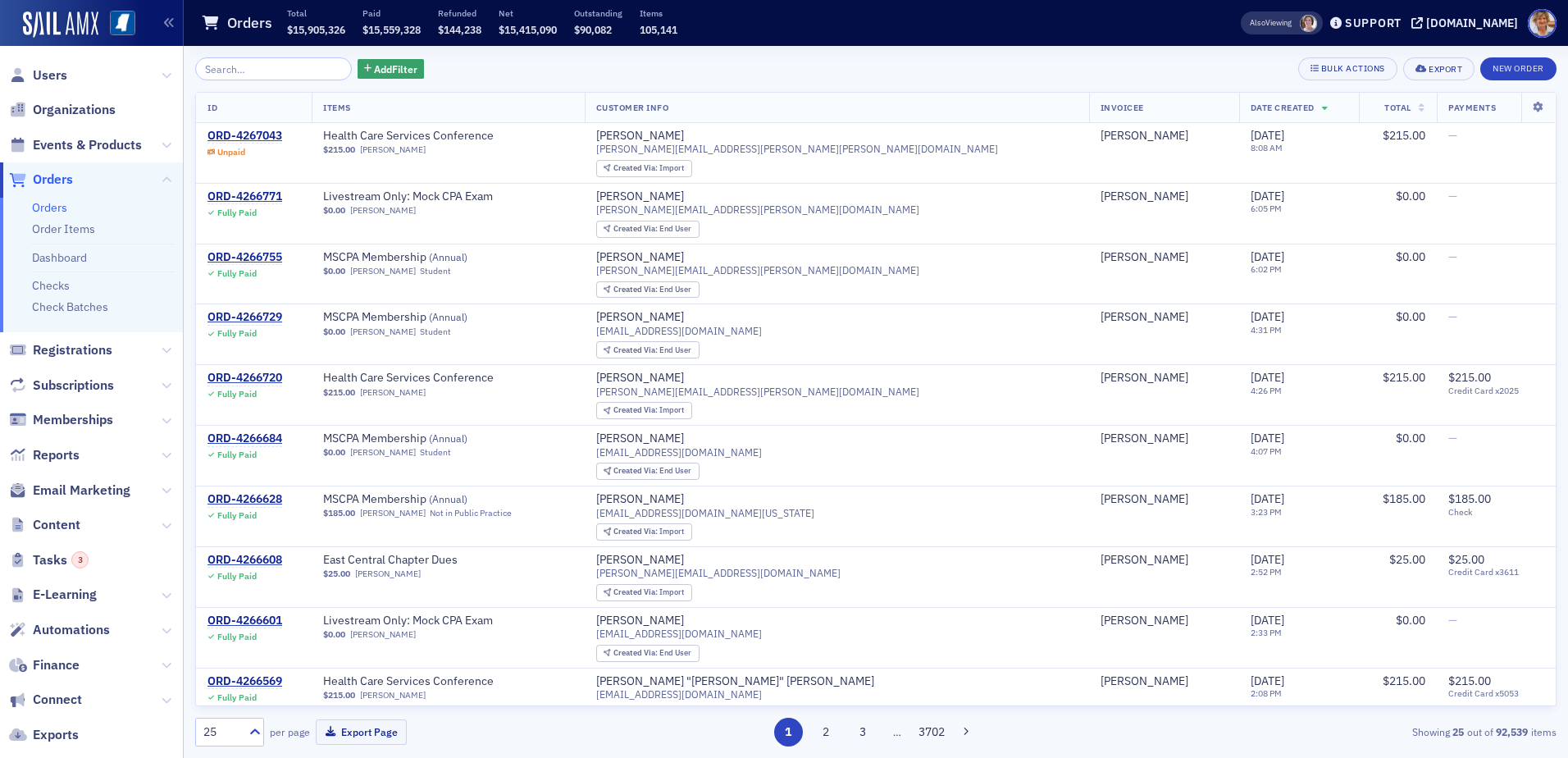
click at [272, 71] on input "search" at bounding box center [273, 68] width 156 height 23
click at [382, 73] on span "Add Filter" at bounding box center [396, 69] width 44 height 15
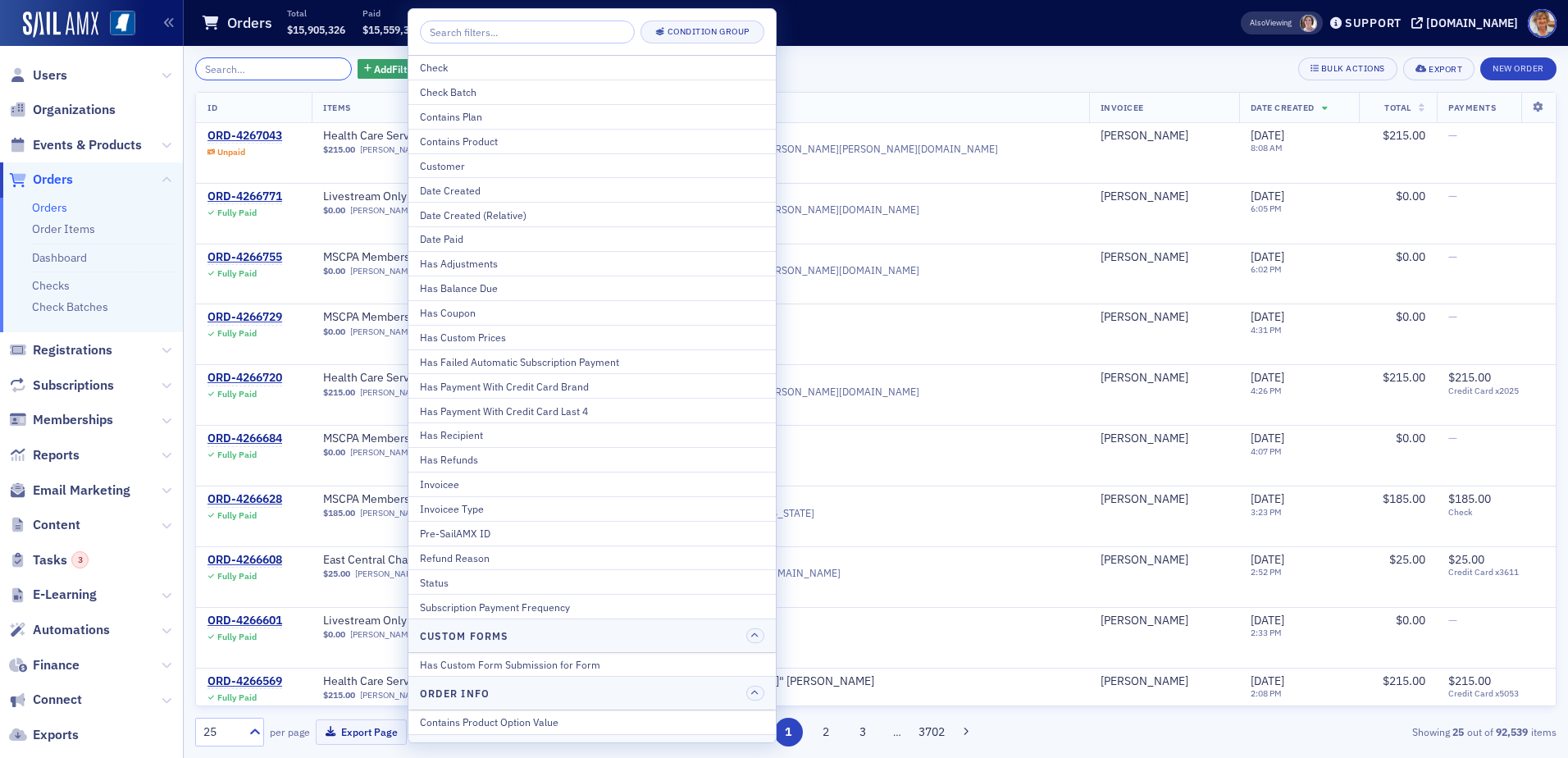
click at [288, 66] on input "search" at bounding box center [273, 68] width 156 height 23
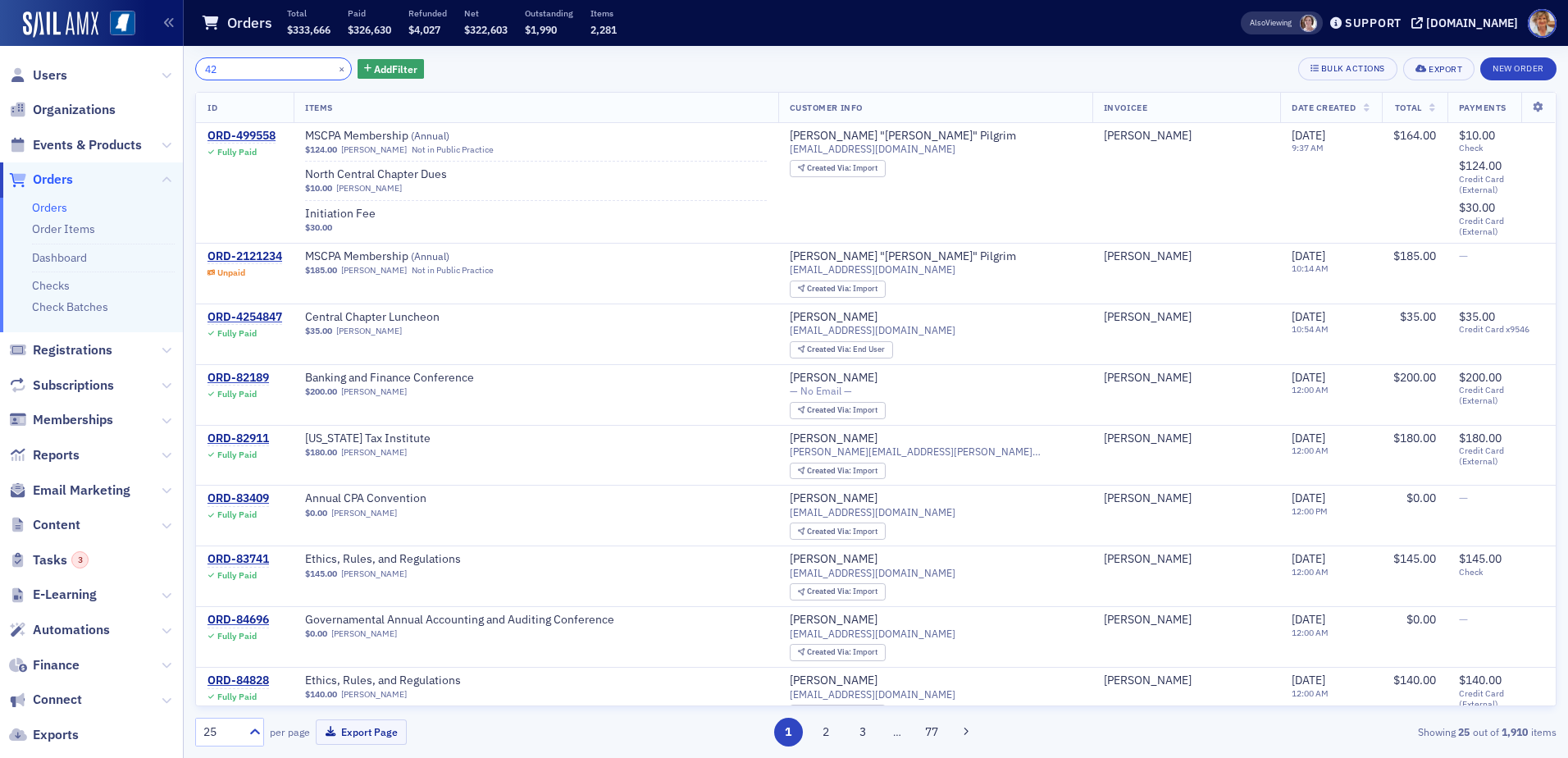
type input "4"
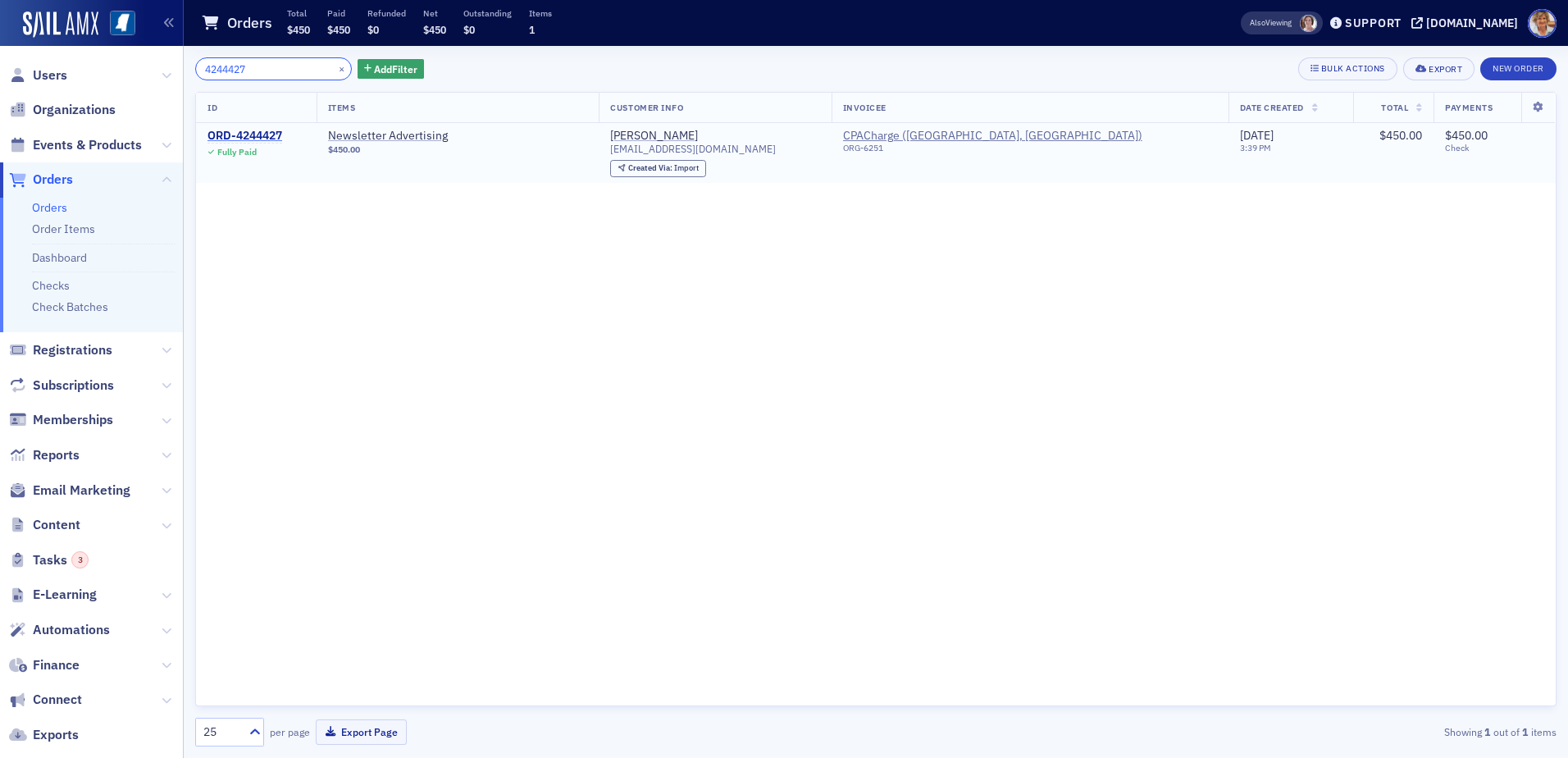
type input "4244427"
click at [276, 139] on div "ORD-4244427" at bounding box center [245, 136] width 75 height 15
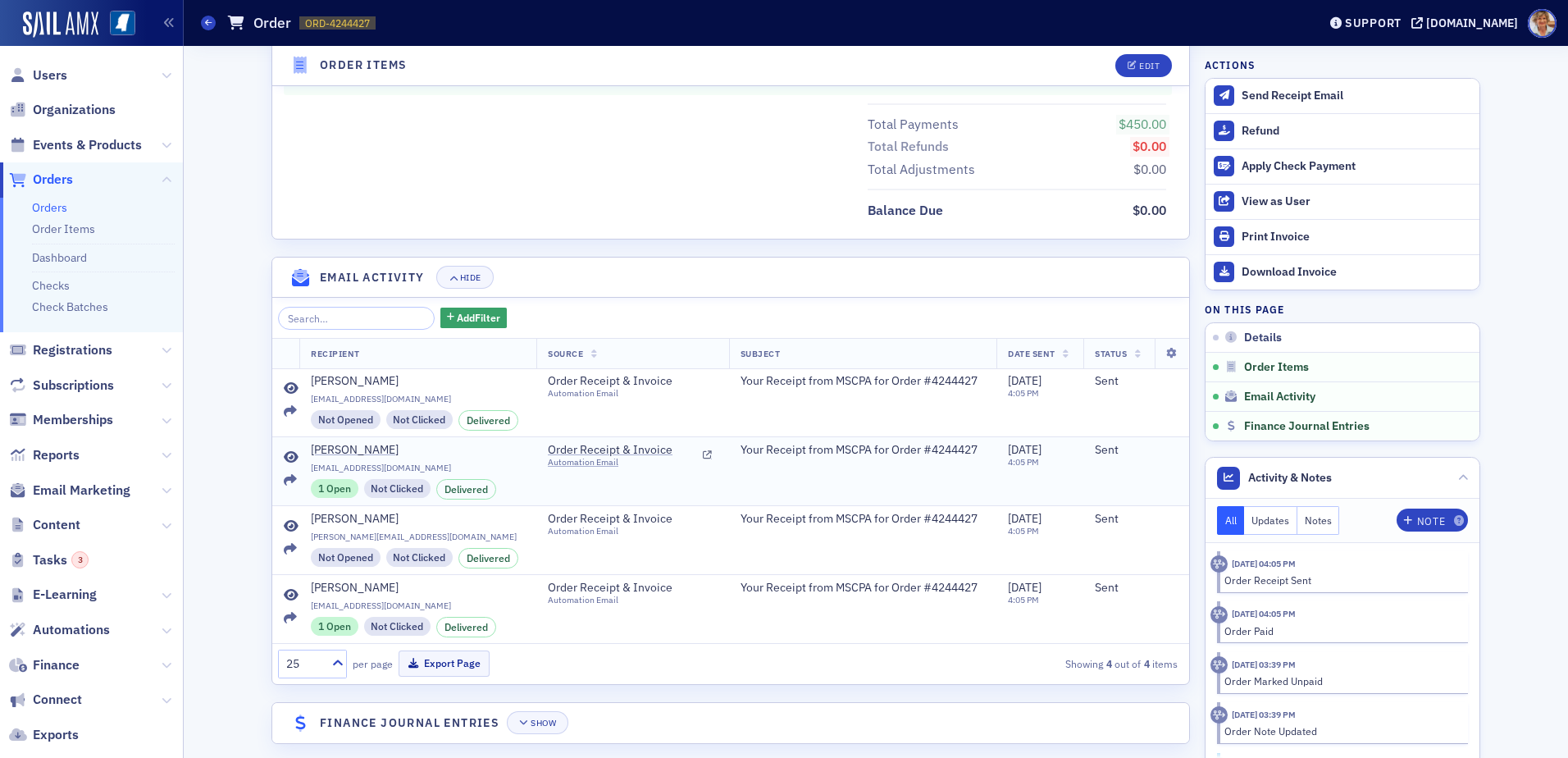
scroll to position [820, 0]
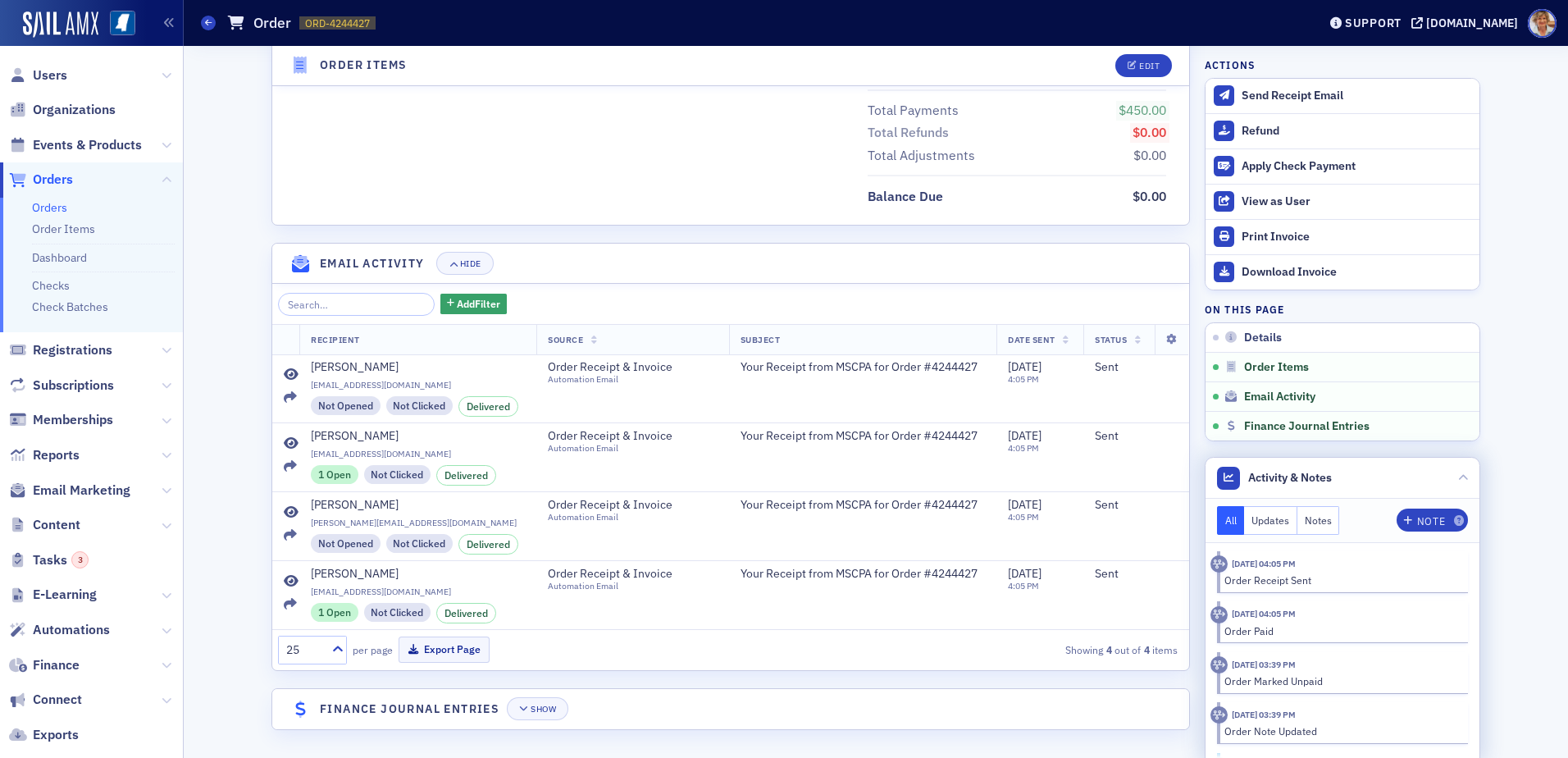
click at [1268, 526] on button "Updates" at bounding box center [1270, 520] width 53 height 29
click at [1241, 576] on div "Order Receipt Sent" at bounding box center [1340, 580] width 232 height 15
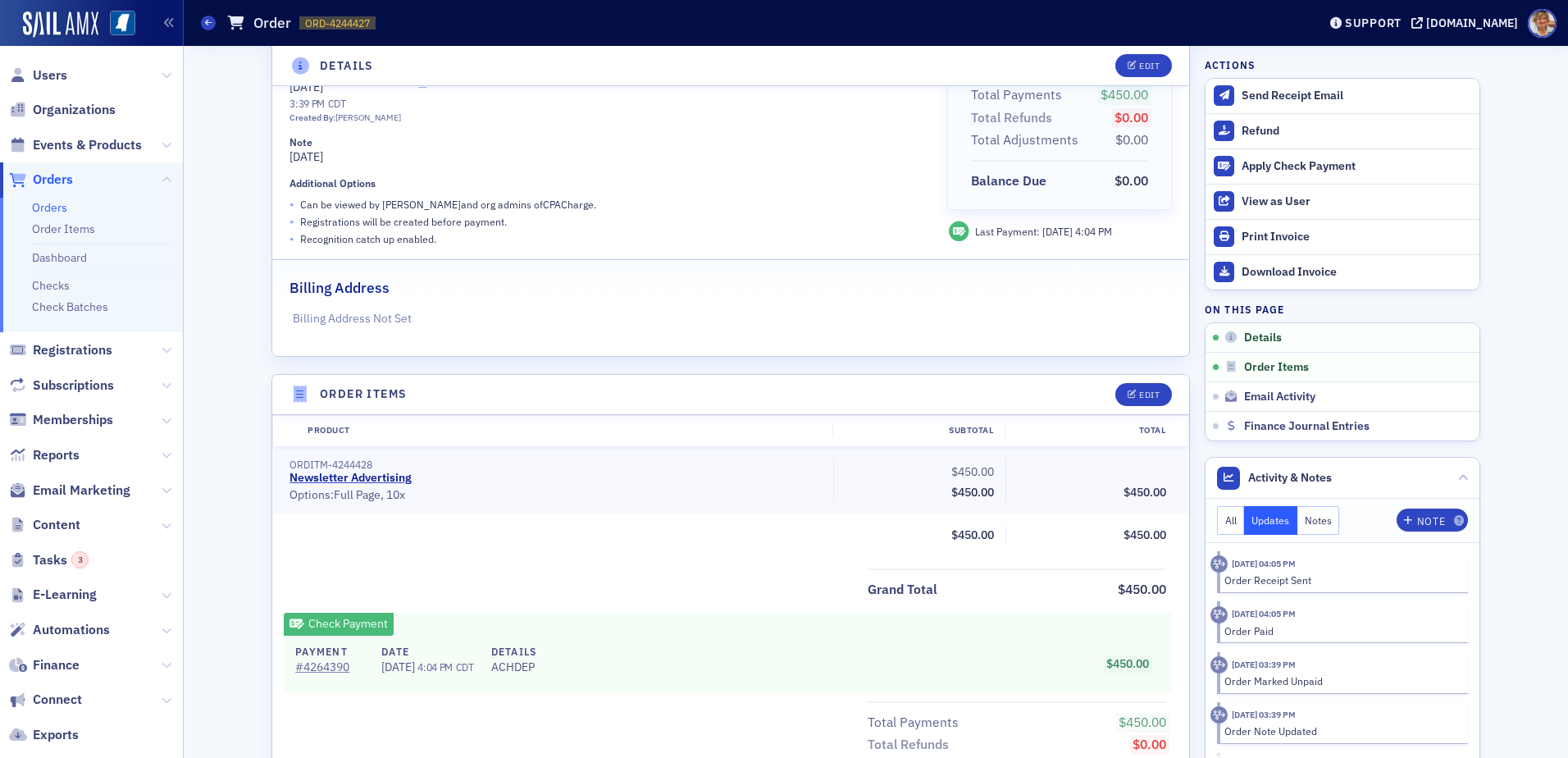
scroll to position [198, 0]
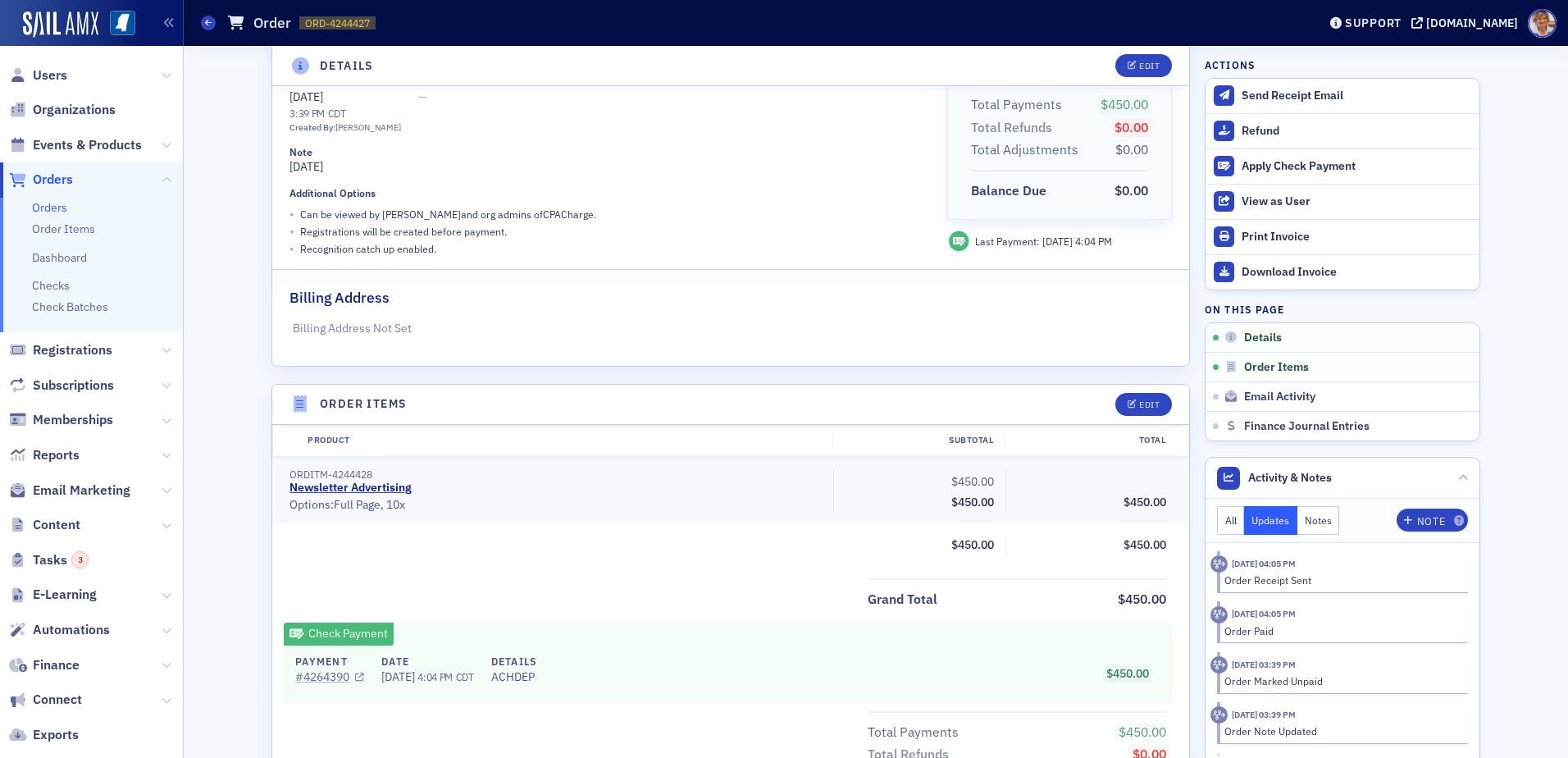
click at [324, 677] on link "# 4264390" at bounding box center [329, 676] width 69 height 17
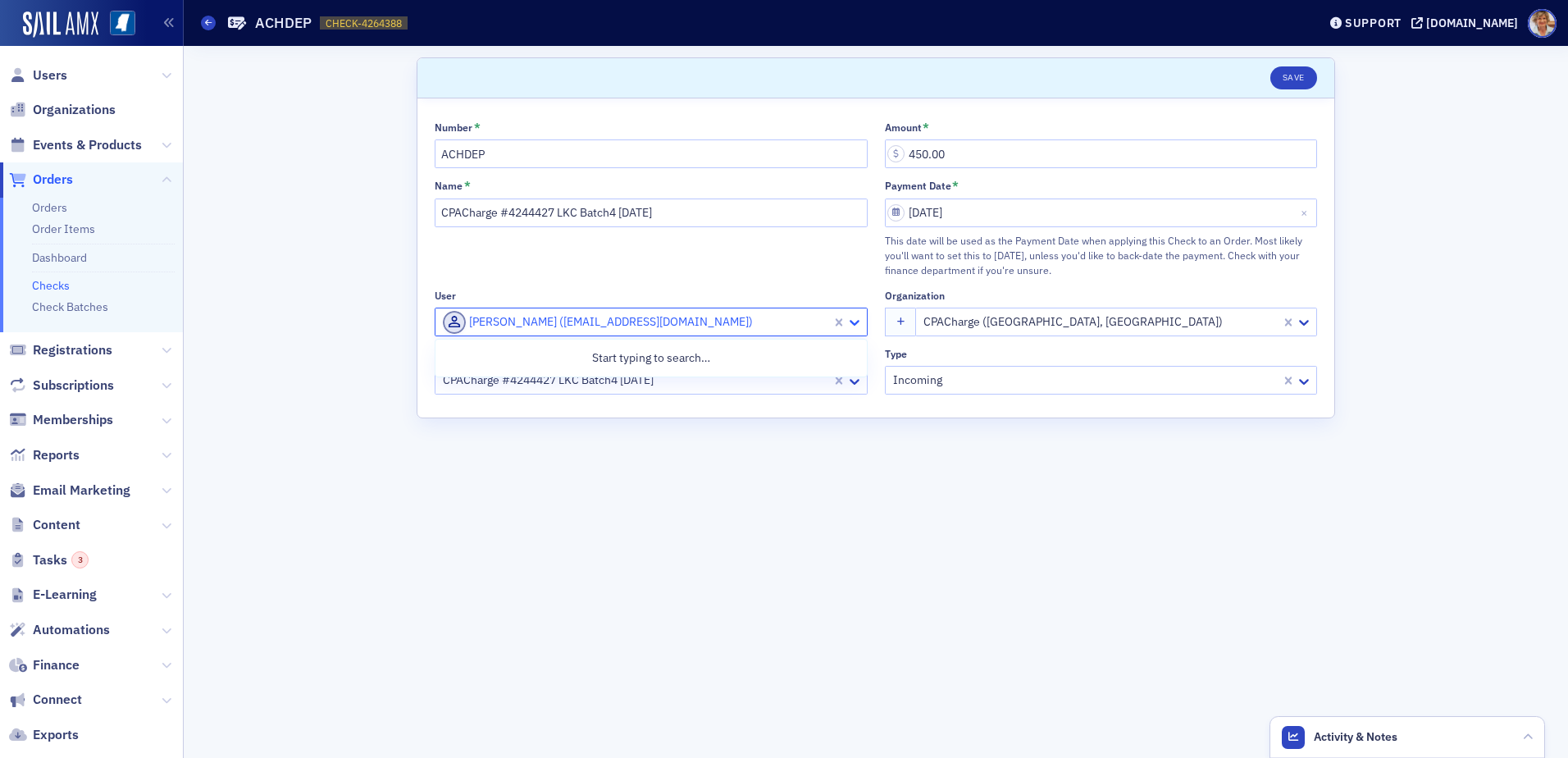
click at [859, 320] on icon at bounding box center [855, 323] width 17 height 17
click at [636, 351] on div "Start typing to search…" at bounding box center [650, 358] width 431 height 30
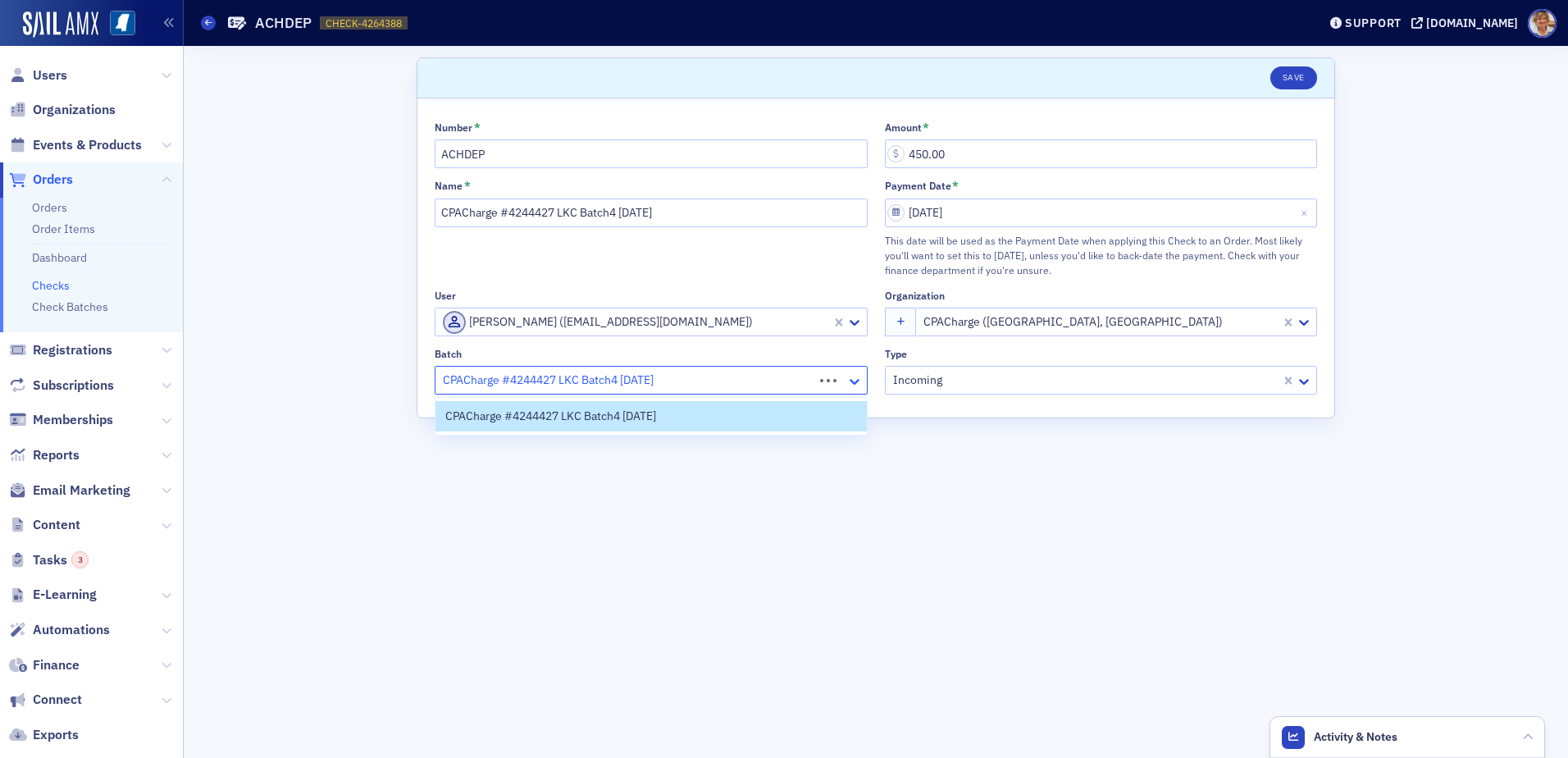
click at [858, 382] on icon at bounding box center [855, 382] width 17 height 17
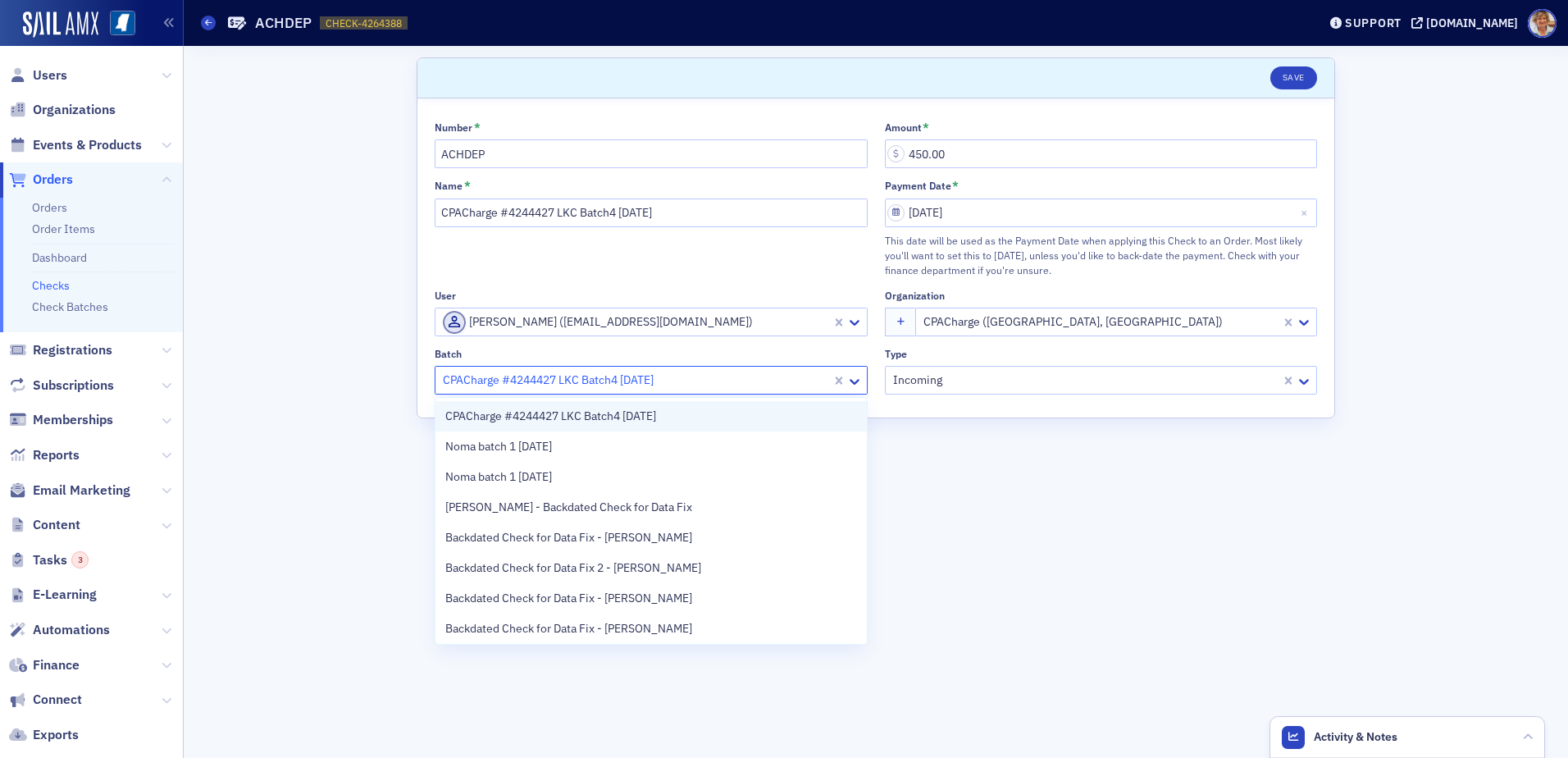
click at [688, 414] on div "CPACharge #4244427 LKC Batch4 [DATE]" at bounding box center [651, 416] width 412 height 17
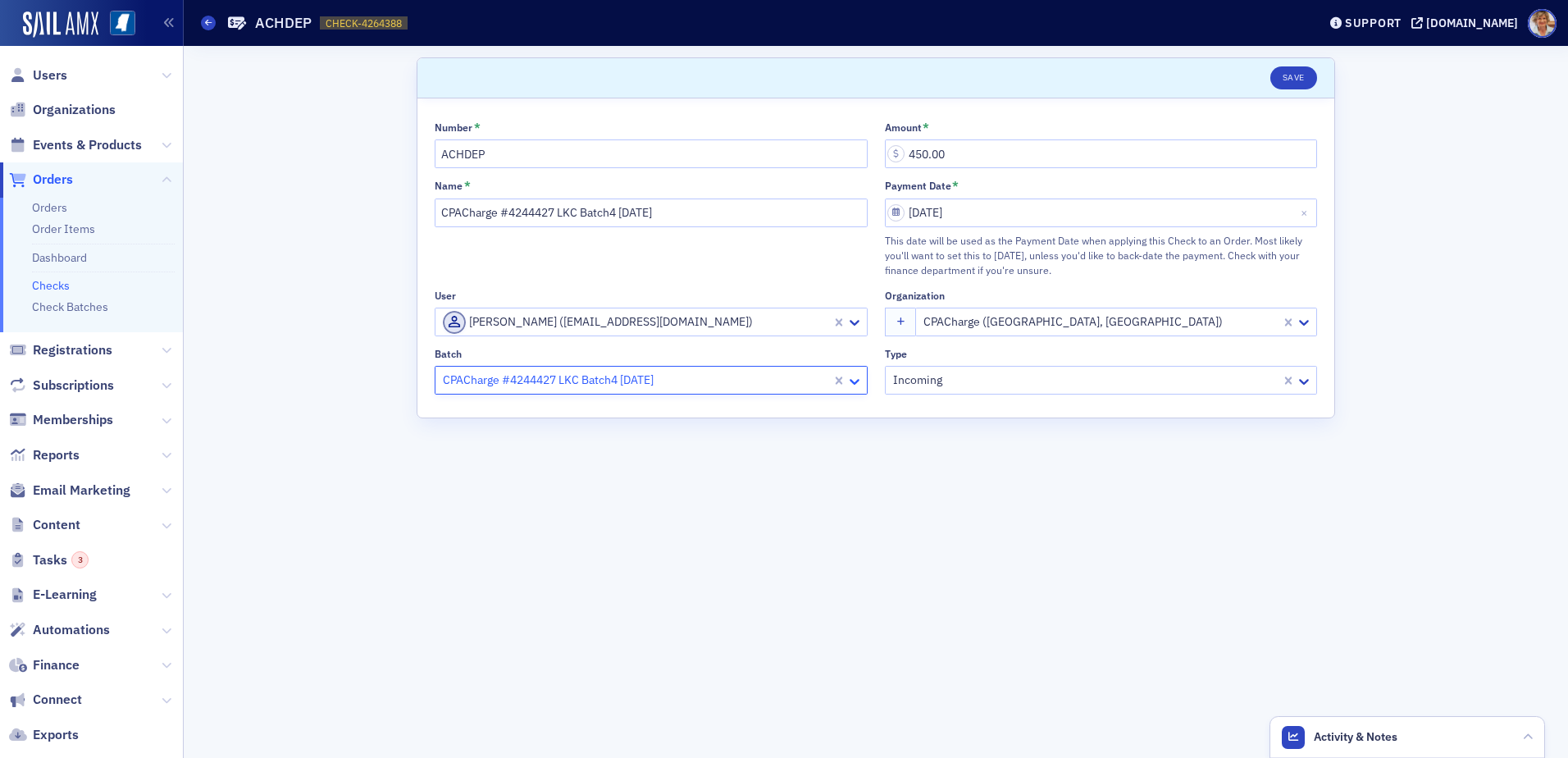
click at [860, 379] on icon at bounding box center [855, 382] width 17 height 17
click at [1151, 546] on form "Scroll to Save Number * ACHDEP Amount * 450.00 Name * CPACharge #4244427 LKC Ba…" at bounding box center [876, 402] width 918 height 689
